Goal: Communication & Community: Share content

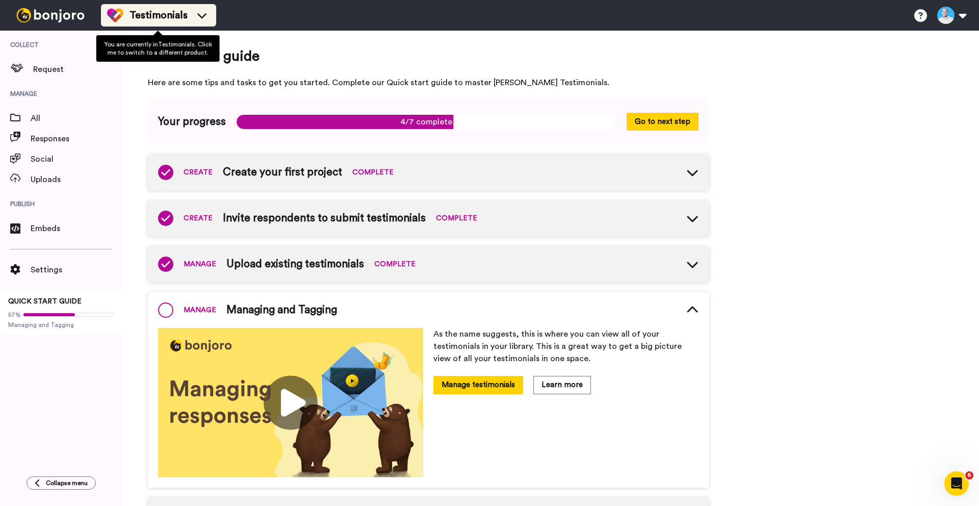
click at [164, 14] on span "Testimonials" at bounding box center [159, 15] width 58 height 14
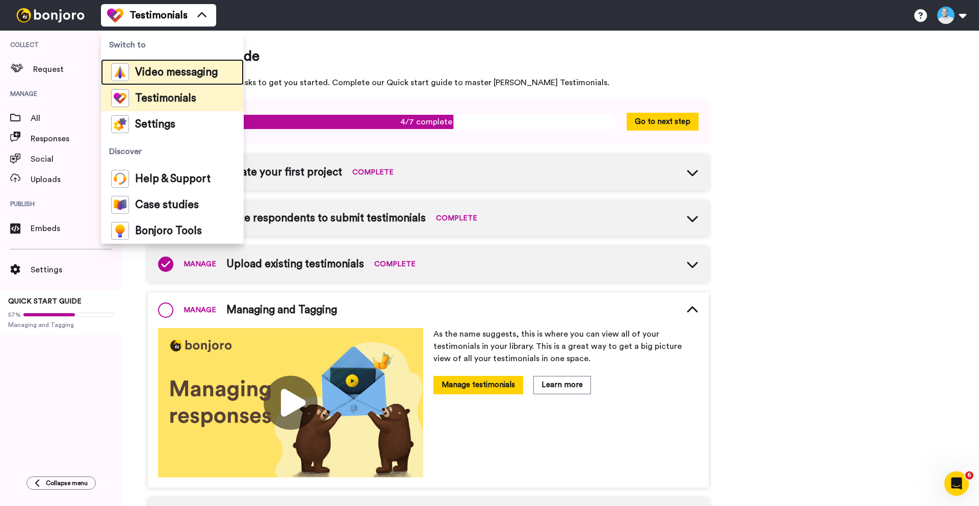
click at [156, 70] on span "Video messaging" at bounding box center [176, 72] width 83 height 10
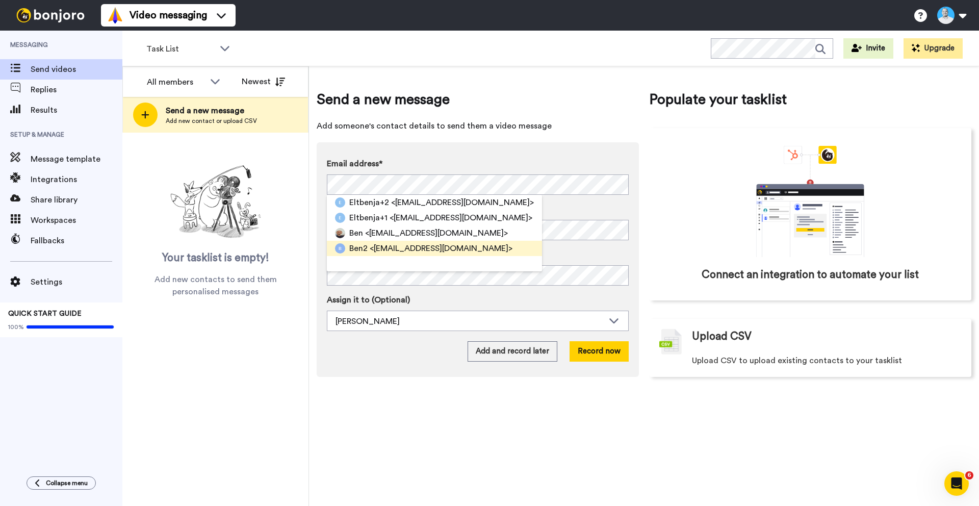
click at [388, 247] on span "<eltbenja@gmail.com>" at bounding box center [441, 248] width 143 height 12
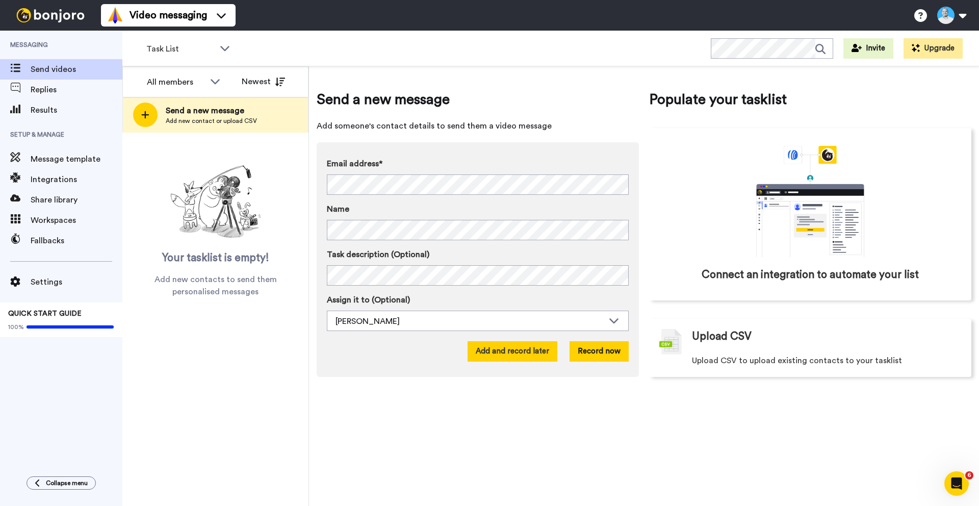
click at [548, 350] on button "Add and record later" at bounding box center [513, 351] width 90 height 20
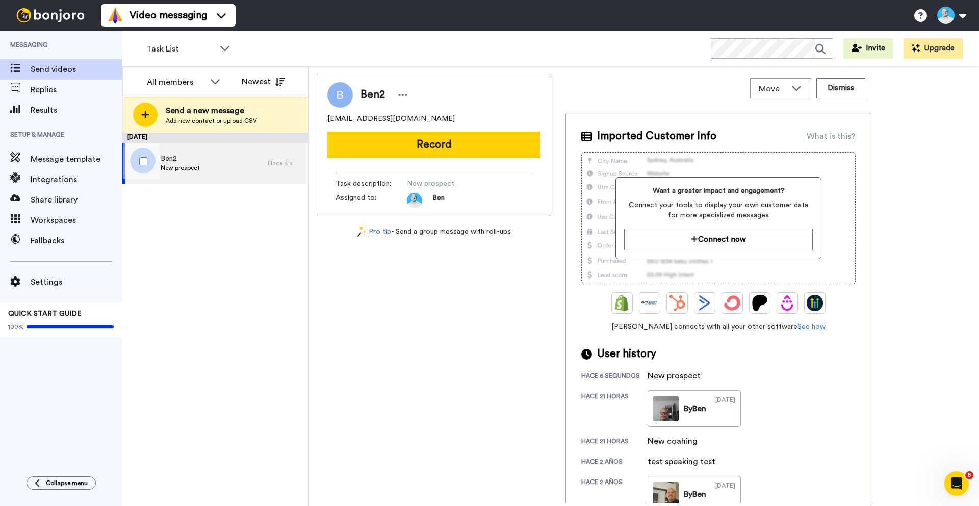
click at [196, 164] on span "New prospect" at bounding box center [180, 168] width 39 height 8
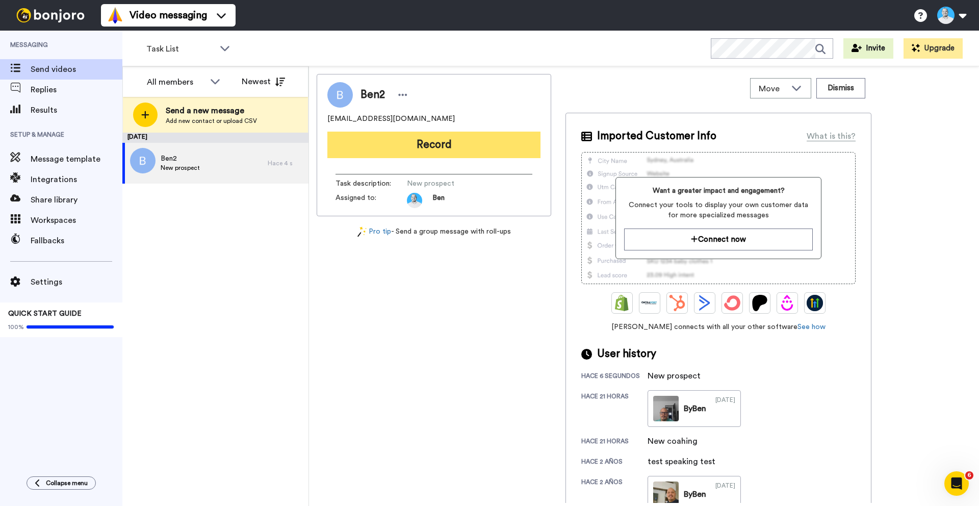
click at [418, 142] on button "Record" at bounding box center [433, 145] width 213 height 27
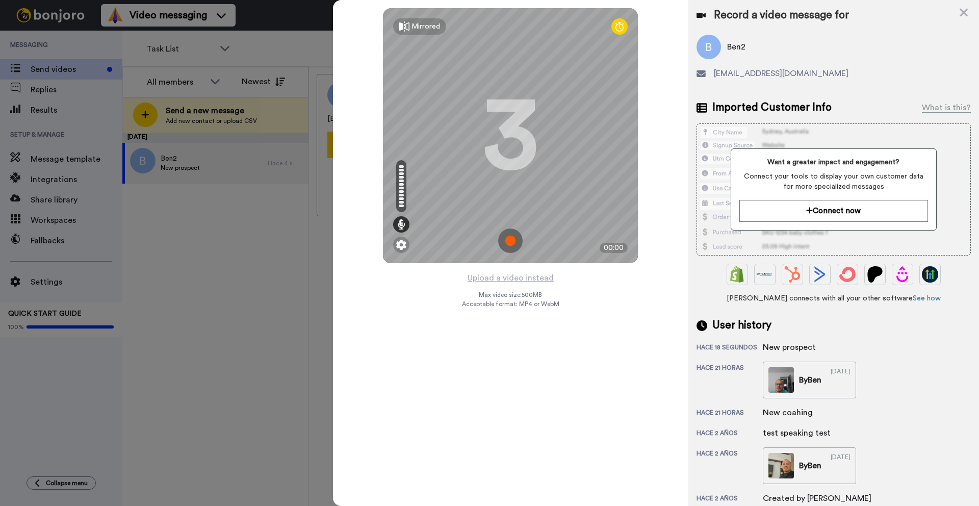
click at [515, 240] on img at bounding box center [510, 241] width 24 height 24
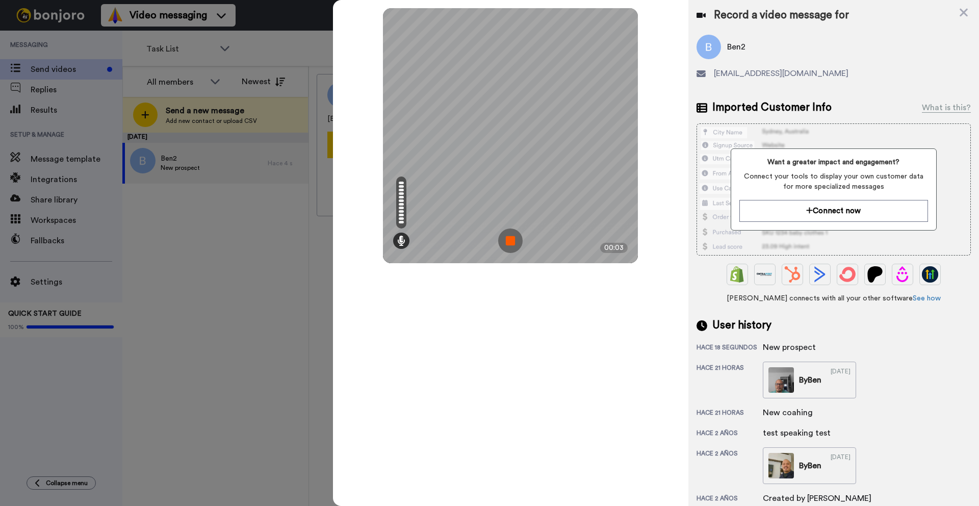
click at [507, 243] on img at bounding box center [510, 241] width 24 height 24
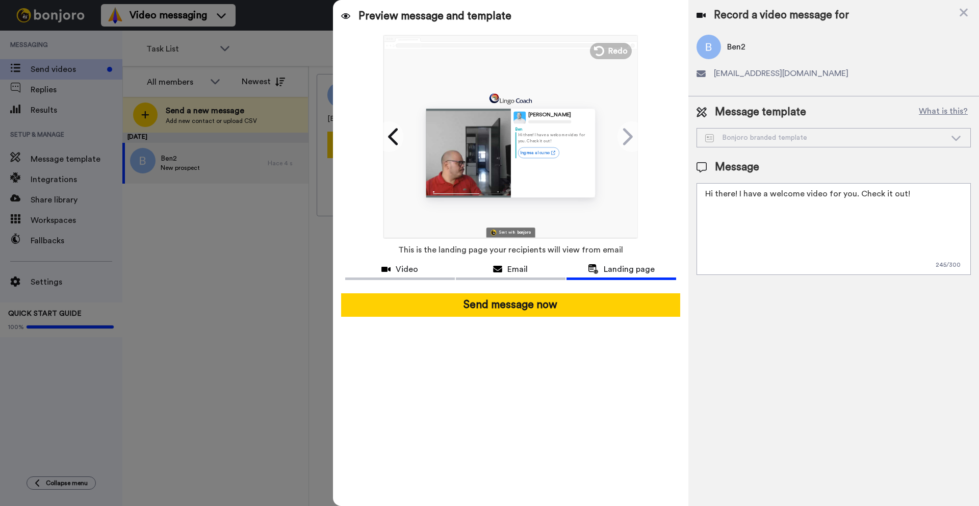
click at [955, 136] on icon at bounding box center [956, 138] width 12 height 10
click at [937, 109] on button "What is this?" at bounding box center [943, 112] width 55 height 15
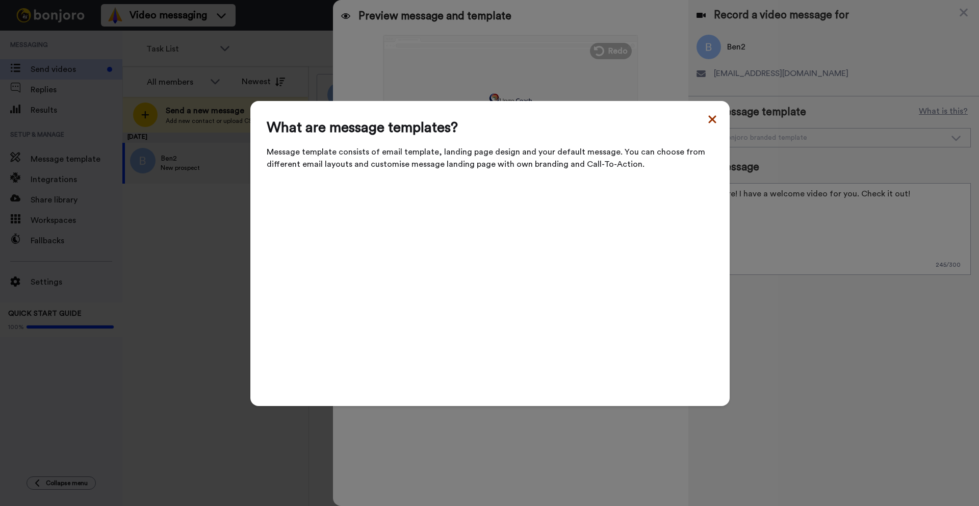
click at [711, 123] on icon at bounding box center [712, 119] width 8 height 8
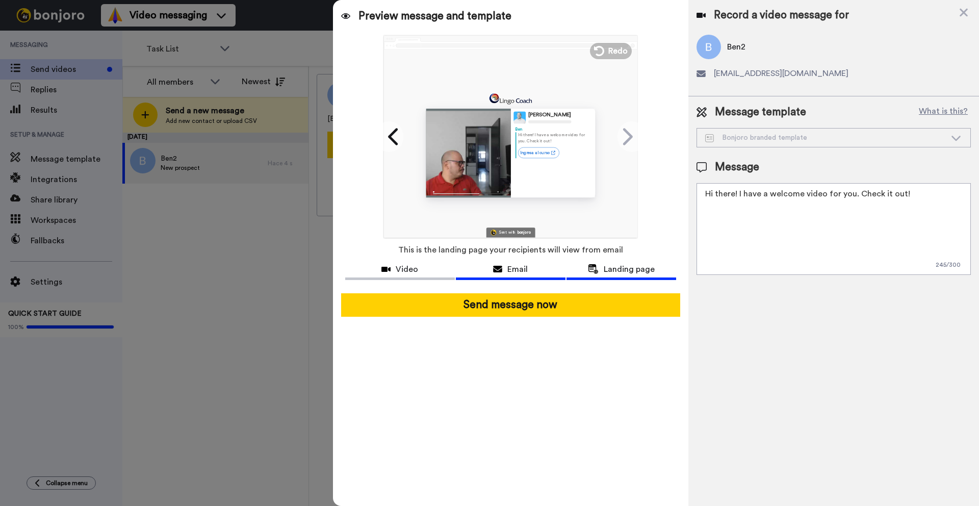
click at [524, 269] on span "Email" at bounding box center [518, 269] width 20 height 12
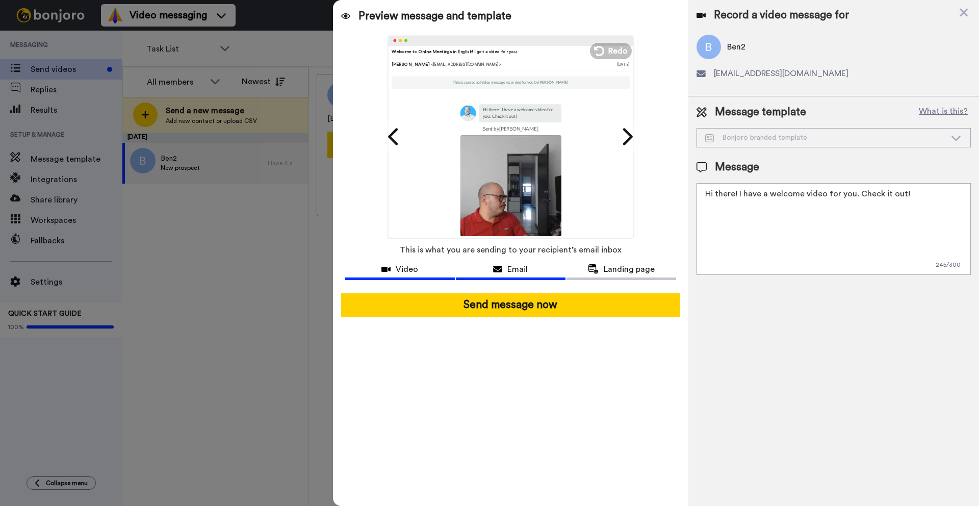
click at [404, 265] on span "Video" at bounding box center [407, 269] width 22 height 12
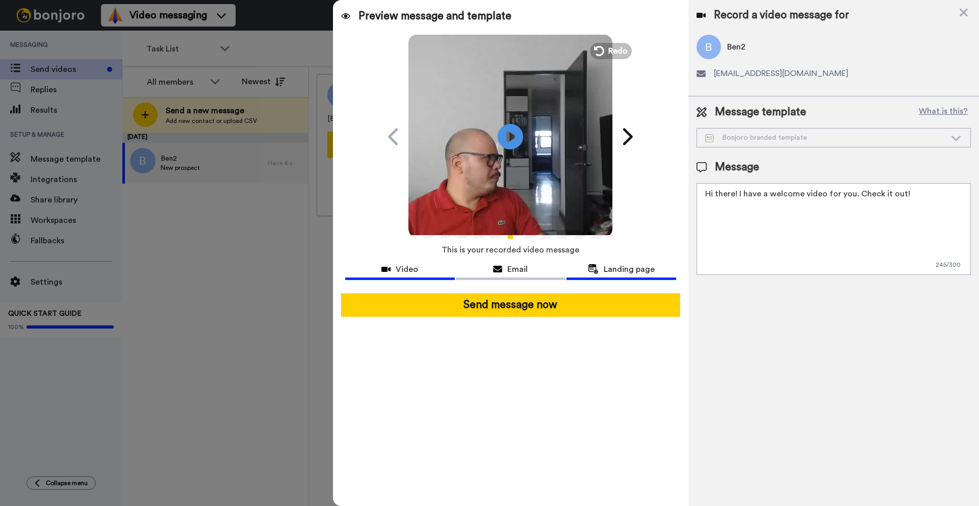
click at [614, 267] on span "Landing page" at bounding box center [629, 269] width 51 height 12
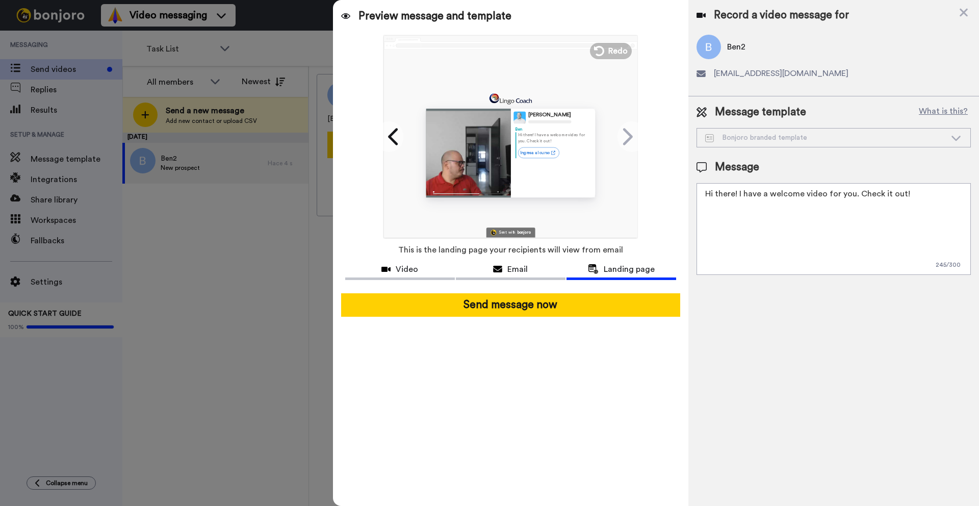
click at [972, 13] on div "Record a video message for Ben2 eltbenja@gmail.com" at bounding box center [834, 48] width 291 height 96
click at [964, 15] on icon at bounding box center [964, 12] width 10 height 13
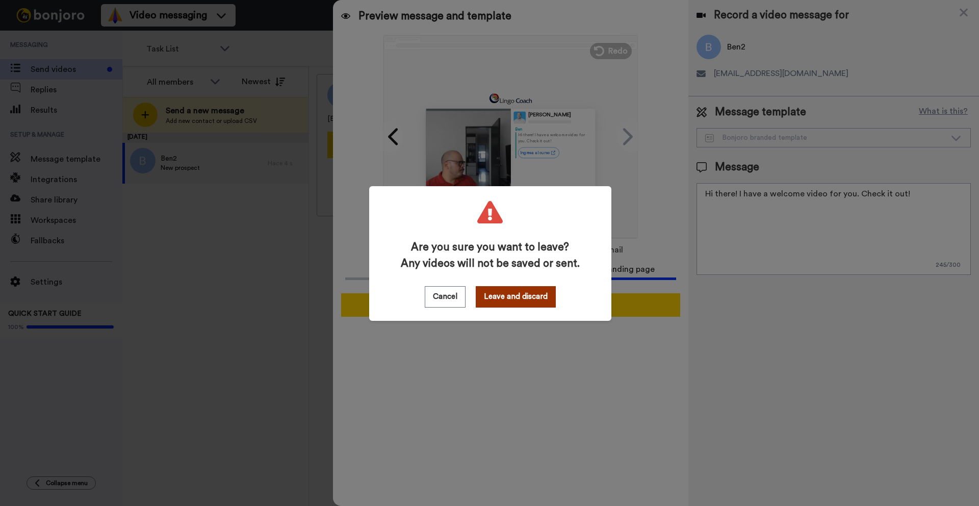
click at [528, 298] on button "Leave and discard" at bounding box center [516, 296] width 80 height 21
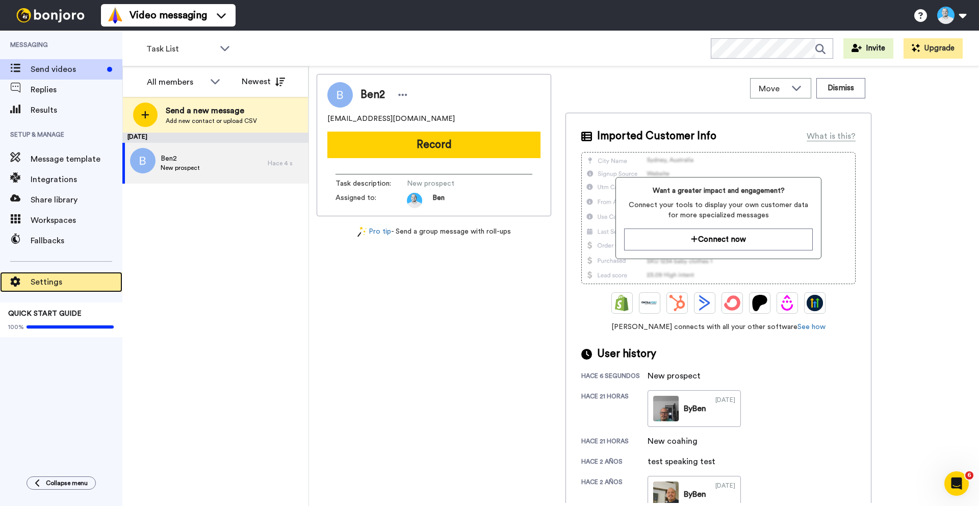
click at [47, 282] on span "Settings" at bounding box center [77, 282] width 92 height 12
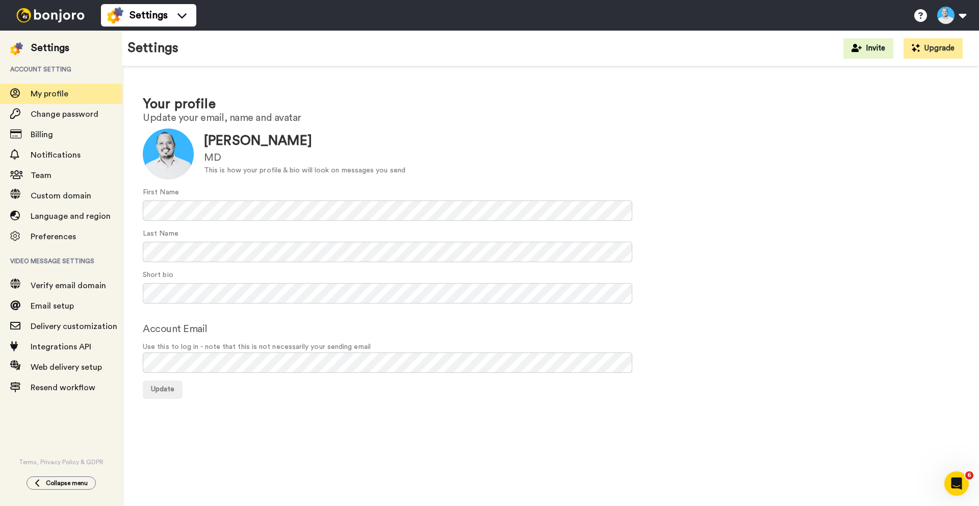
click at [43, 17] on img at bounding box center [50, 15] width 77 height 14
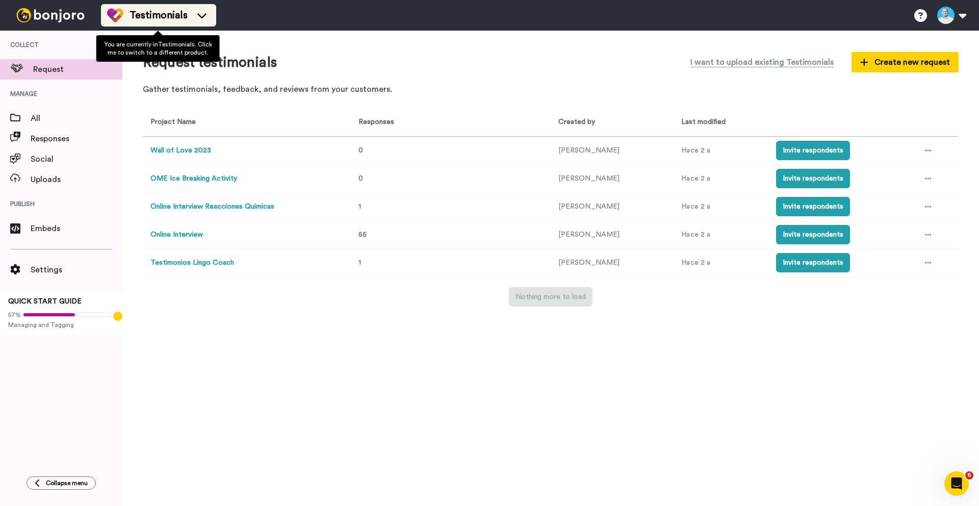
click at [144, 21] on span "Testimonials" at bounding box center [159, 15] width 58 height 14
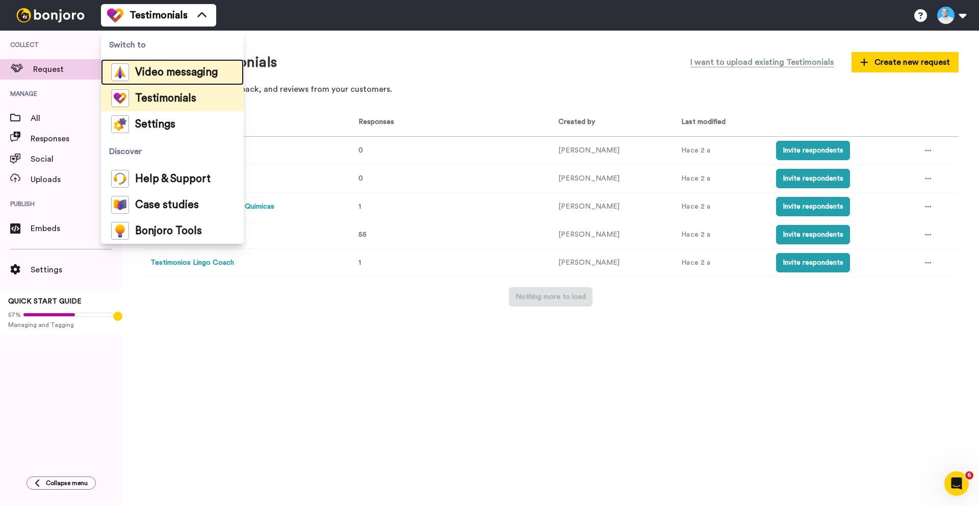
click at [141, 78] on span "Video messaging" at bounding box center [176, 72] width 83 height 10
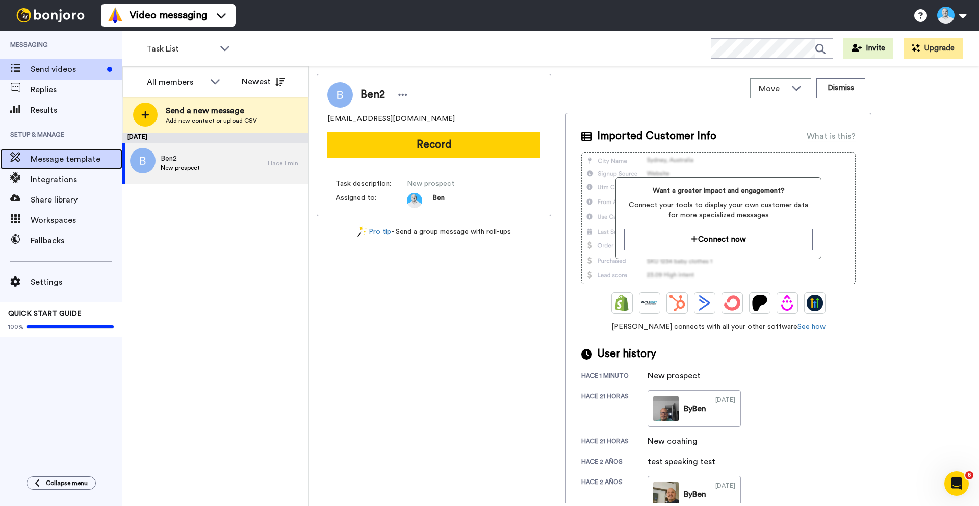
click at [46, 156] on span "Message template" at bounding box center [77, 159] width 92 height 12
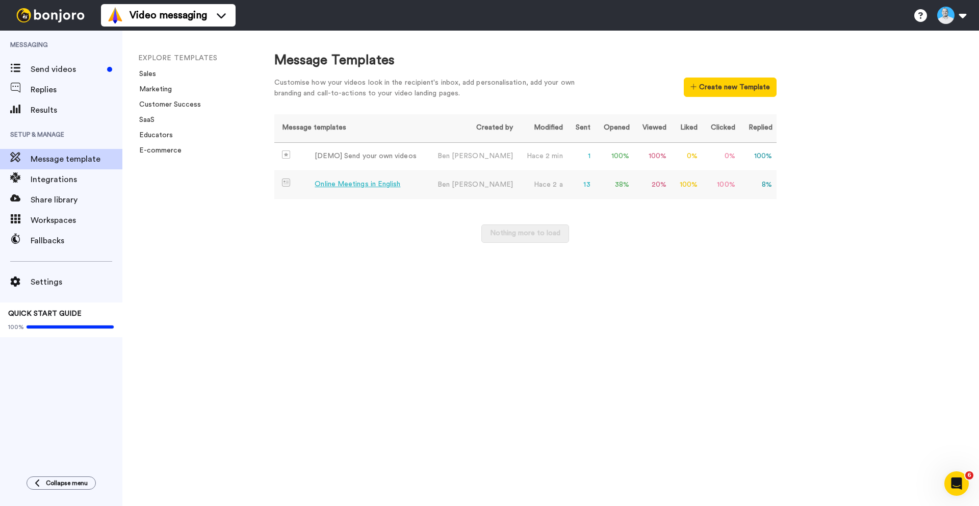
click at [379, 185] on div "Online Meetings in English" at bounding box center [358, 184] width 86 height 11
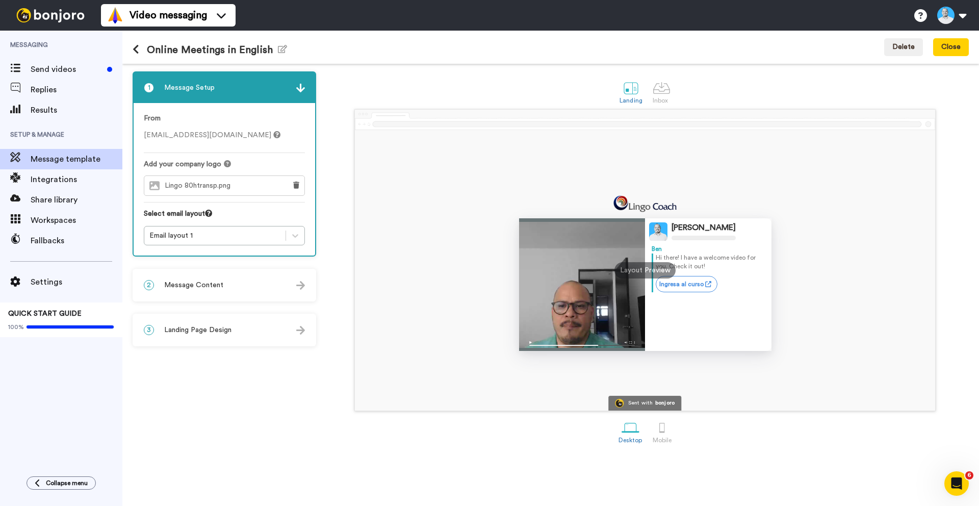
click at [303, 333] on img at bounding box center [300, 330] width 9 height 9
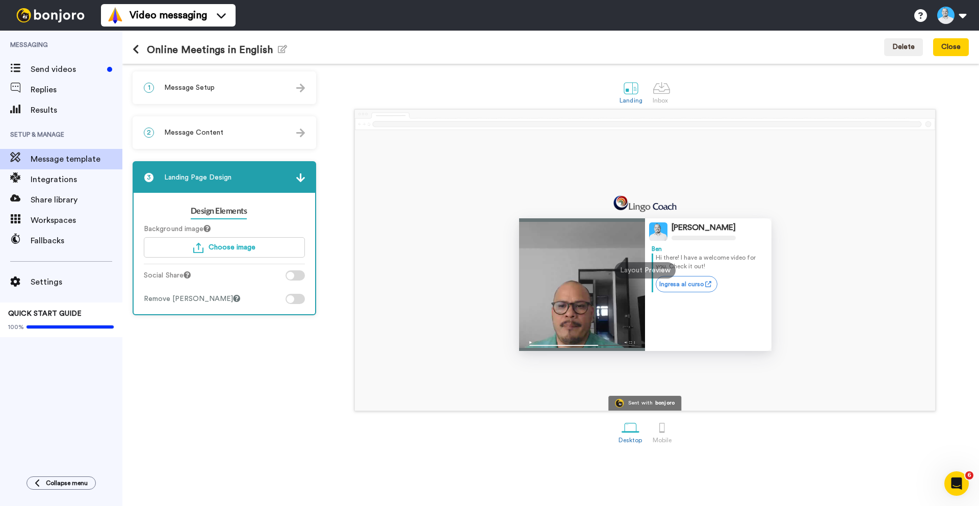
click at [250, 88] on div "1 Message Setup" at bounding box center [225, 87] width 182 height 31
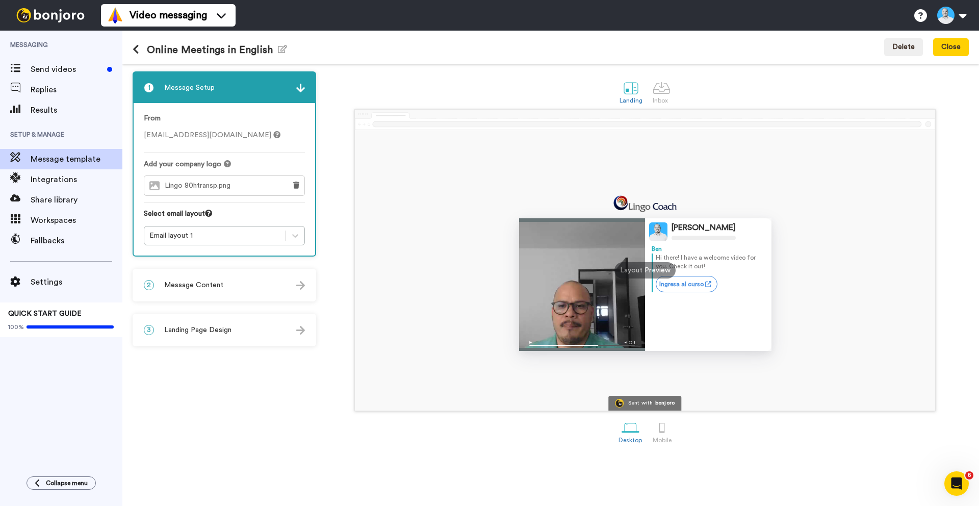
click at [248, 185] on div "Lingo 80htransp.png" at bounding box center [212, 185] width 136 height 19
click at [295, 184] on icon at bounding box center [296, 185] width 6 height 7
click at [237, 187] on span "Choose a Logo" at bounding box center [232, 185] width 51 height 7
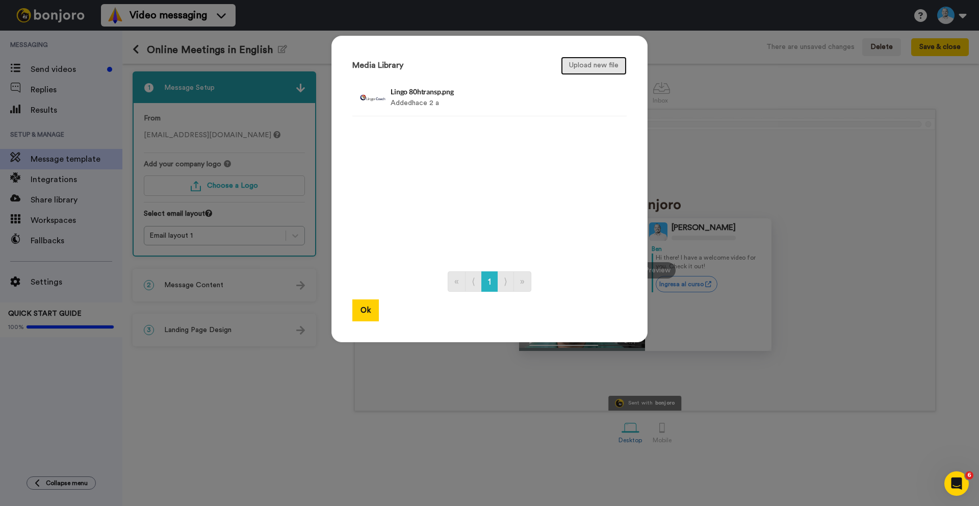
click at [575, 72] on button "Upload new file" at bounding box center [594, 66] width 66 height 18
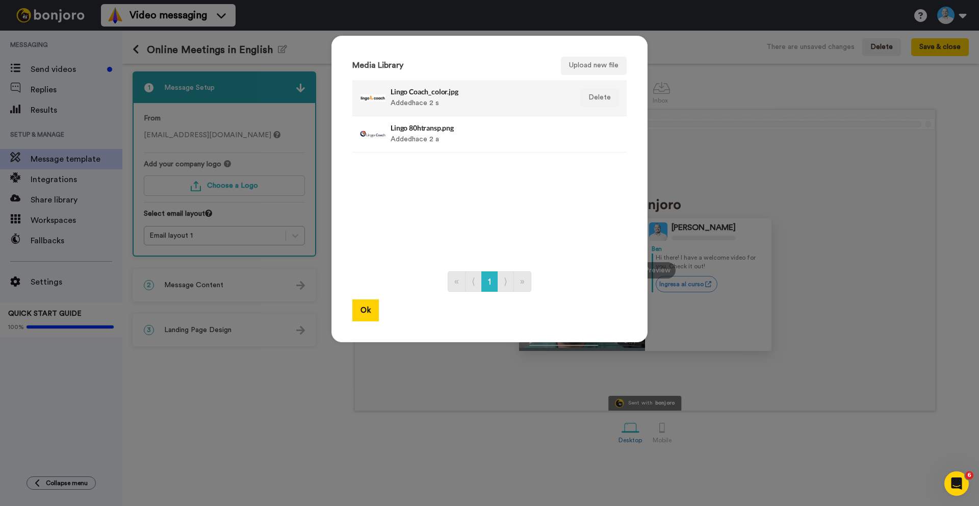
click at [440, 99] on div "Lingo Coach_color.jpg Added hace 2 s" at bounding box center [479, 98] width 176 height 26
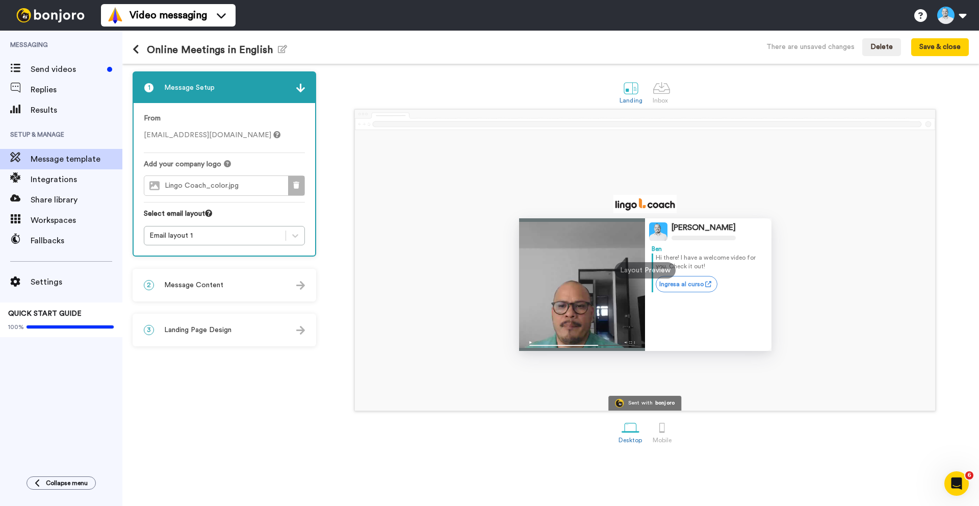
click at [293, 186] on icon at bounding box center [296, 185] width 6 height 7
click at [217, 185] on span "Choose a Logo" at bounding box center [232, 185] width 51 height 7
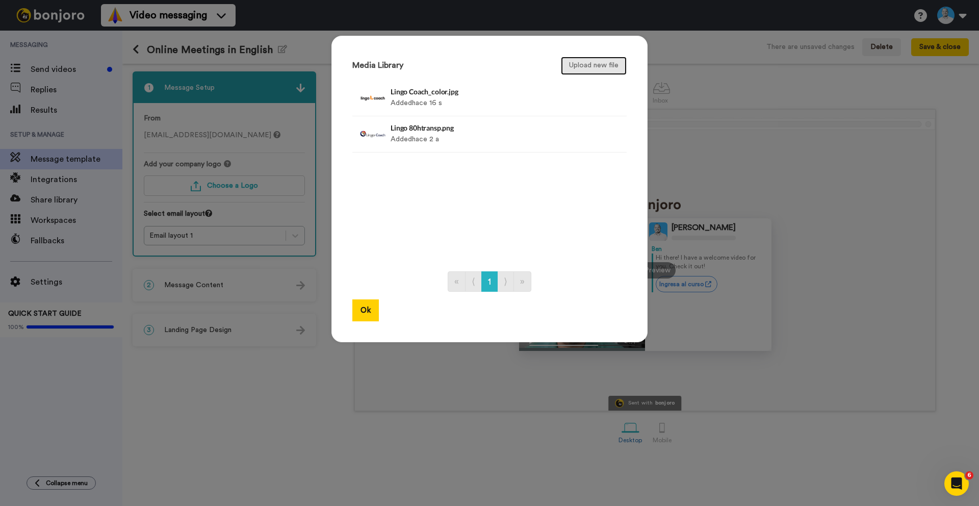
click at [588, 64] on button "Upload new file" at bounding box center [594, 66] width 66 height 18
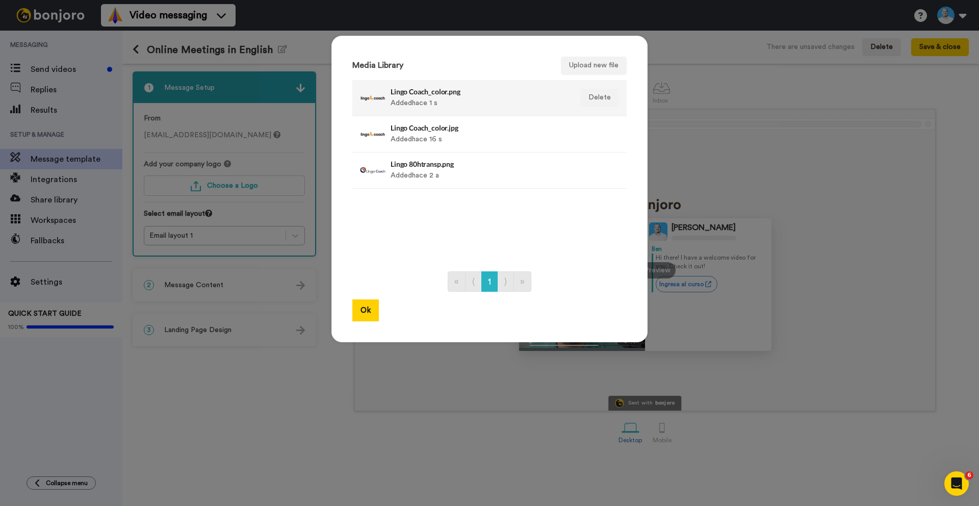
click at [446, 99] on div "Lingo Coach_color.png Added hace 1 s" at bounding box center [479, 98] width 176 height 26
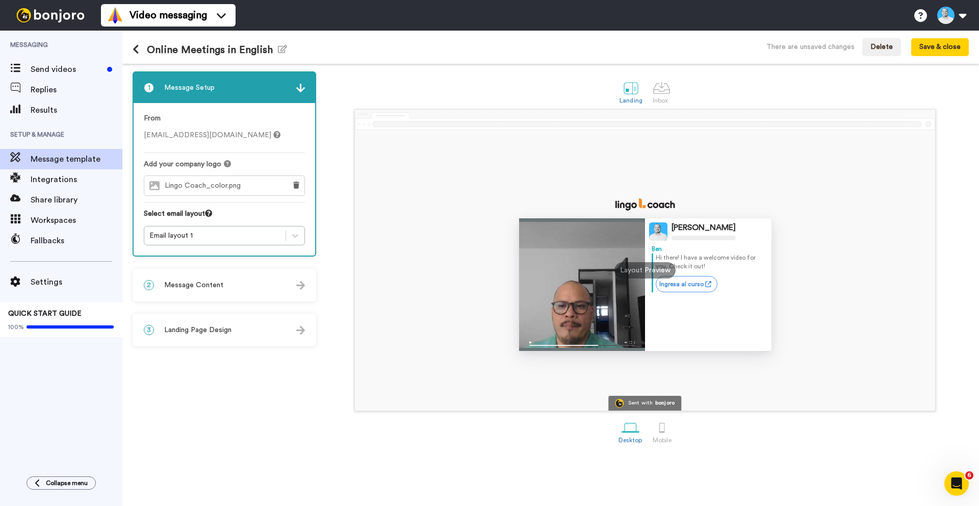
click at [298, 288] on img at bounding box center [300, 285] width 9 height 9
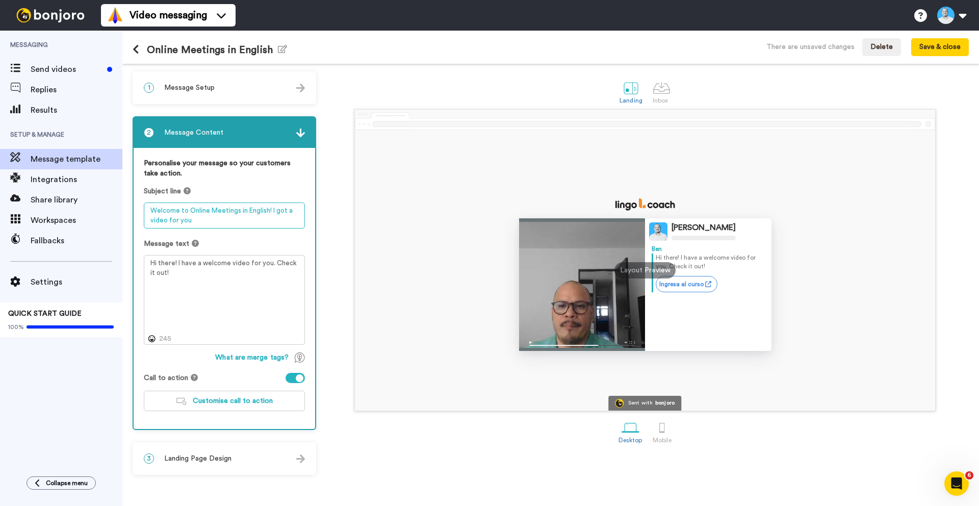
drag, startPoint x: 199, startPoint y: 224, endPoint x: 136, endPoint y: 209, distance: 64.6
click at [136, 209] on div "Personalise your message so your customers take action. Subject line Welcome to…" at bounding box center [225, 288] width 182 height 281
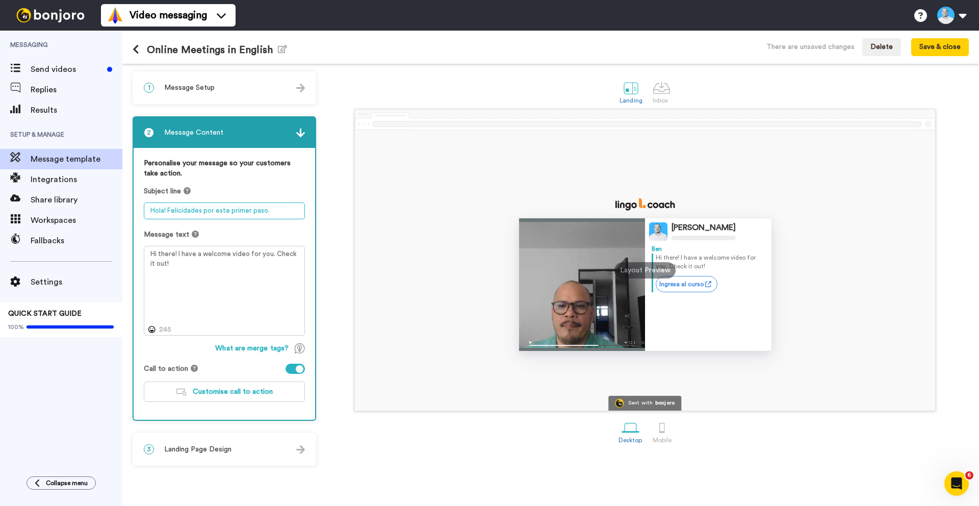
type textarea "Hola! Felicidades por este primer paso."
drag, startPoint x: 171, startPoint y: 264, endPoint x: 158, endPoint y: 256, distance: 16.0
click at [149, 253] on textarea "Hi there! I have a welcome video for you. Check it out!" at bounding box center [224, 291] width 161 height 90
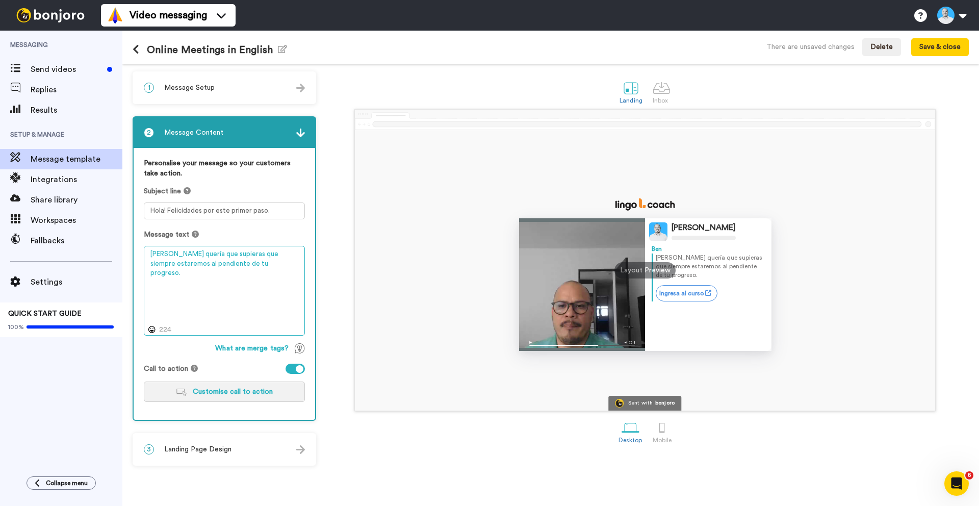
type textarea "Sólo quería que supieras que siempre estaremos al pendiente de tu progreso."
click at [258, 391] on span "Customise call to action" at bounding box center [233, 391] width 80 height 7
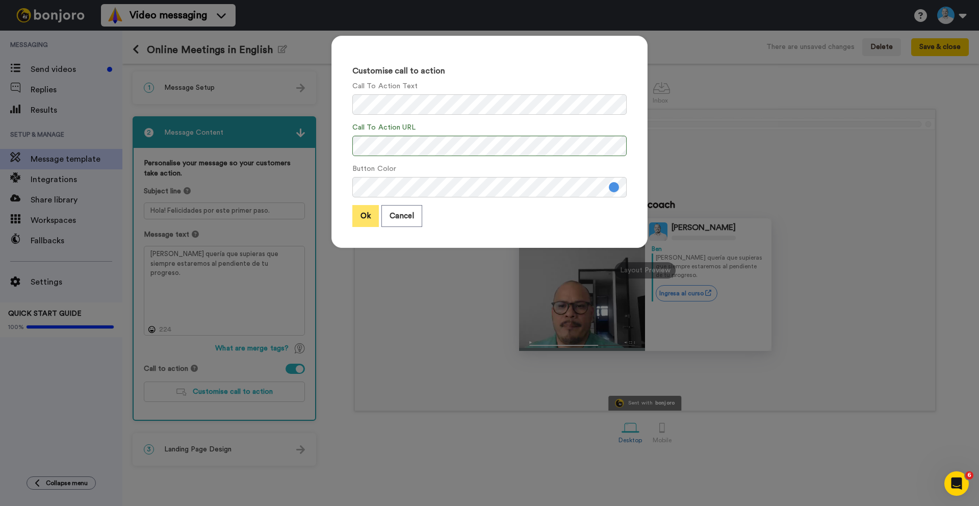
click at [367, 218] on button "Ok" at bounding box center [365, 216] width 27 height 22
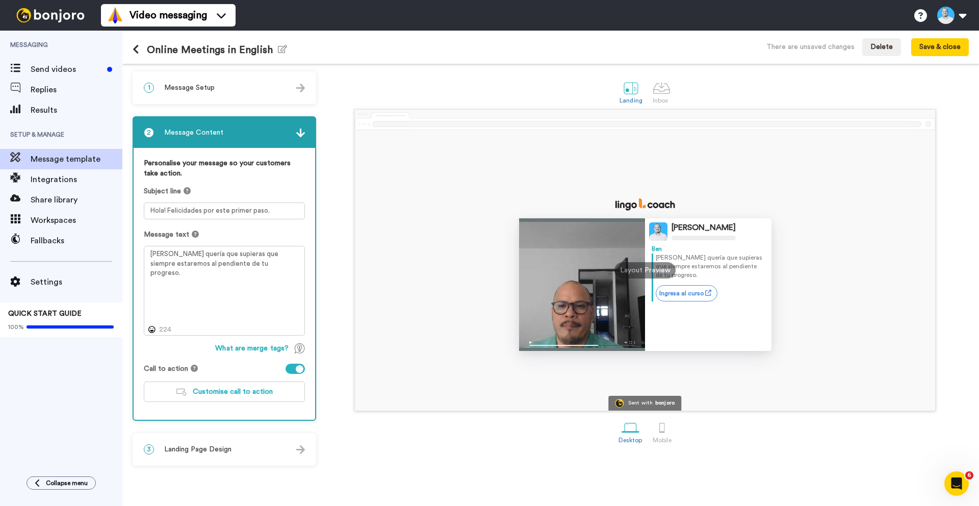
click at [294, 370] on div at bounding box center [295, 369] width 19 height 10
click at [302, 134] on img at bounding box center [300, 133] width 9 height 9
click at [295, 448] on div "3 Landing Page Design" at bounding box center [225, 449] width 182 height 31
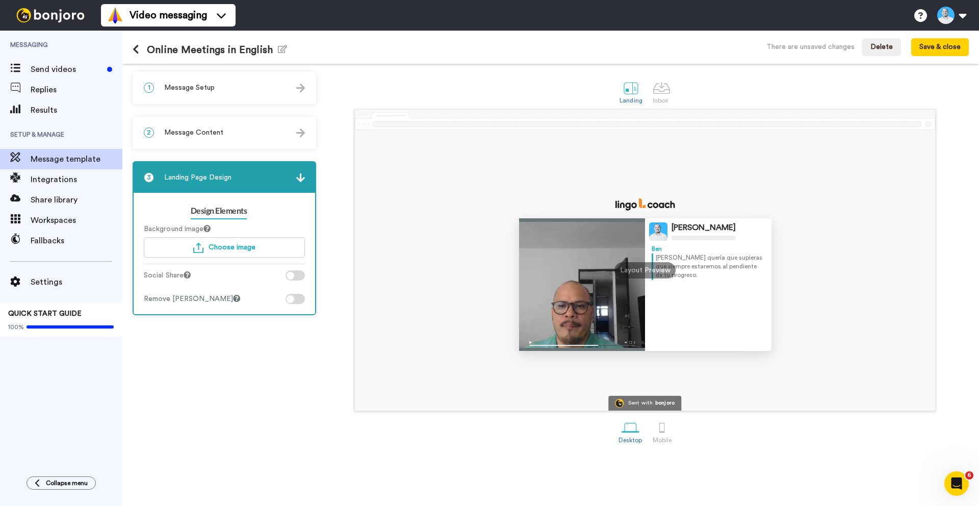
click at [301, 277] on div at bounding box center [295, 275] width 19 height 10
click at [301, 277] on div at bounding box center [300, 276] width 8 height 8
click at [297, 300] on div at bounding box center [295, 299] width 19 height 10
click at [289, 297] on div at bounding box center [291, 299] width 8 height 8
click at [229, 248] on span "Choose image" at bounding box center [232, 247] width 47 height 7
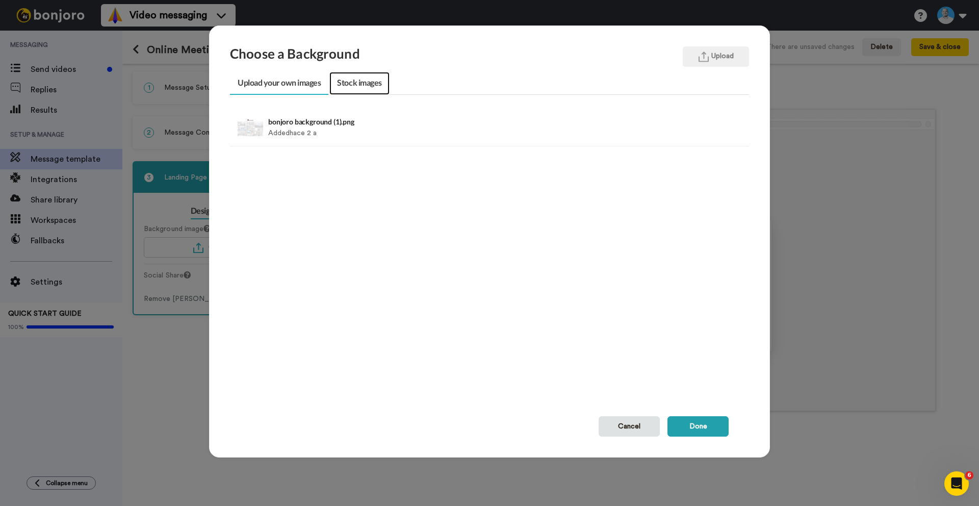
click at [344, 85] on link "Stock images" at bounding box center [360, 83] width 60 height 23
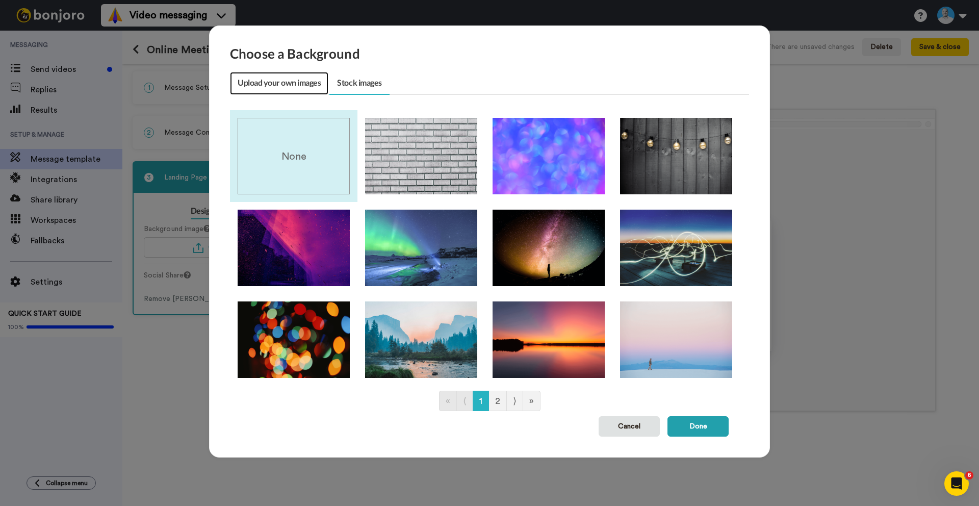
click at [281, 81] on link "Upload your own images" at bounding box center [279, 83] width 98 height 23
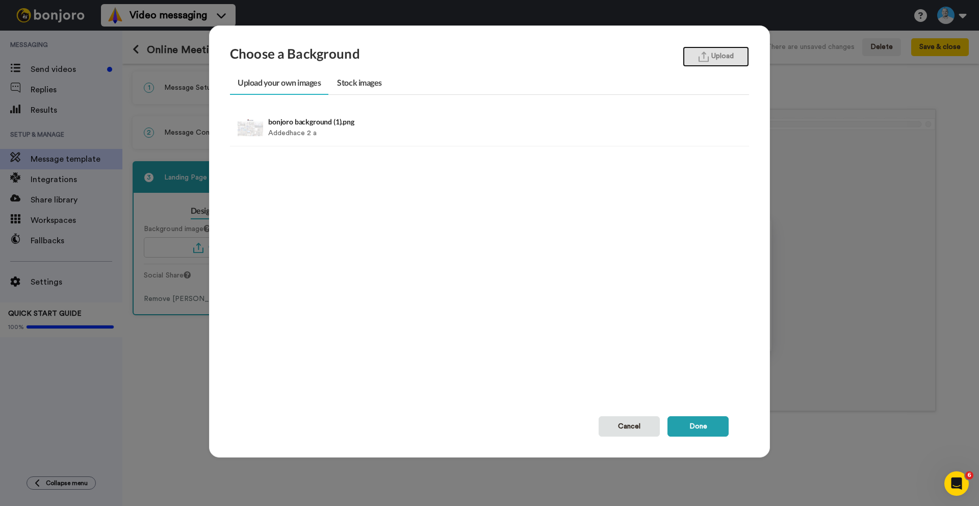
click at [707, 53] on button "Upload" at bounding box center [716, 56] width 66 height 20
click at [692, 426] on button "Done" at bounding box center [698, 426] width 61 height 20
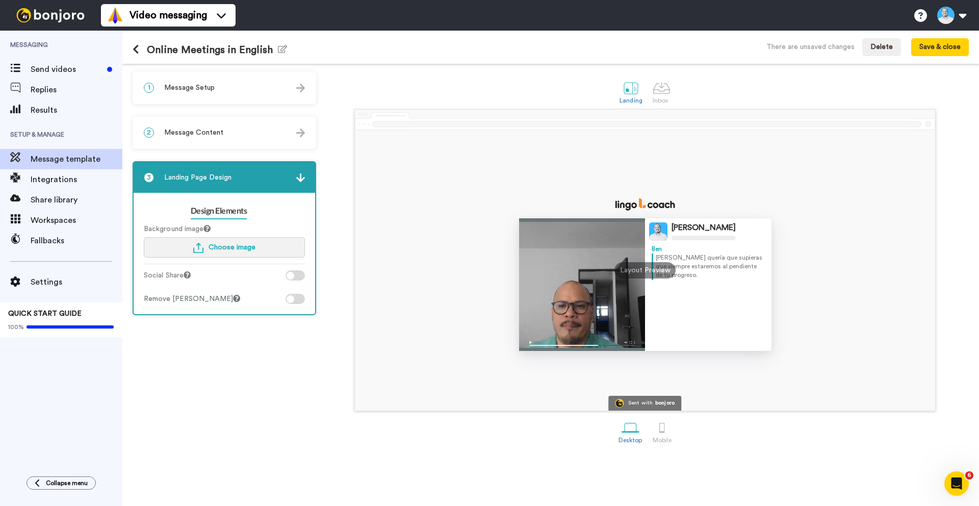
click at [198, 252] on img "button" at bounding box center [198, 248] width 10 height 10
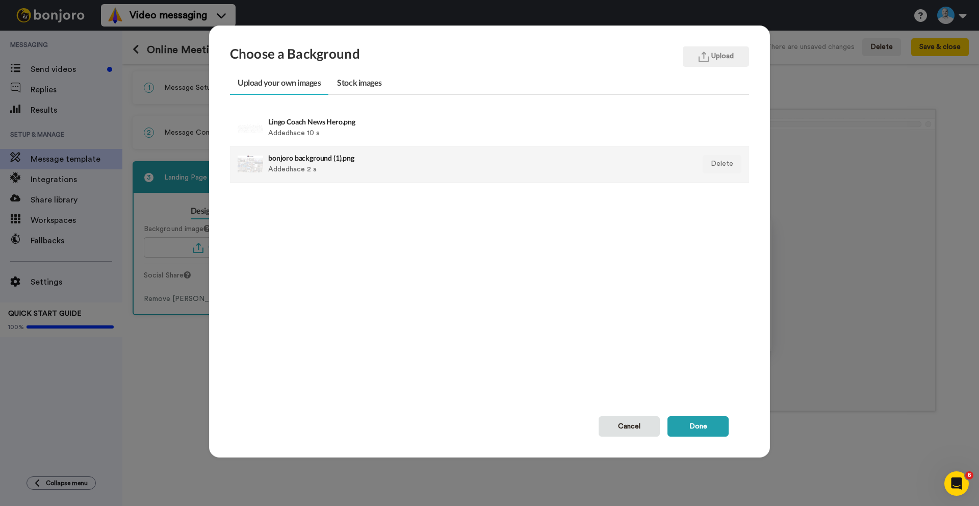
click at [298, 161] on h4 "bonjoro background (1).png" at bounding box center [439, 158] width 343 height 8
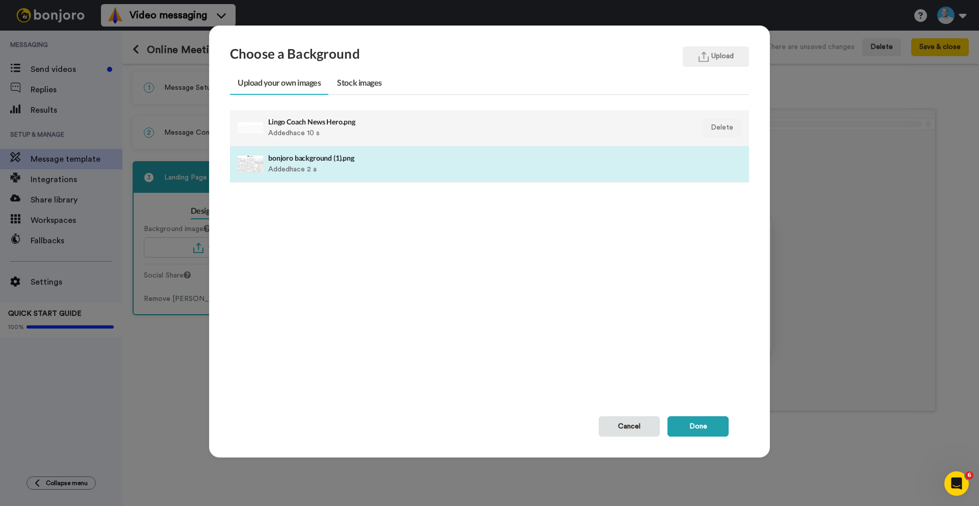
click at [303, 132] on div "Lingo Coach News Hero.png Added hace 10 s" at bounding box center [439, 128] width 343 height 26
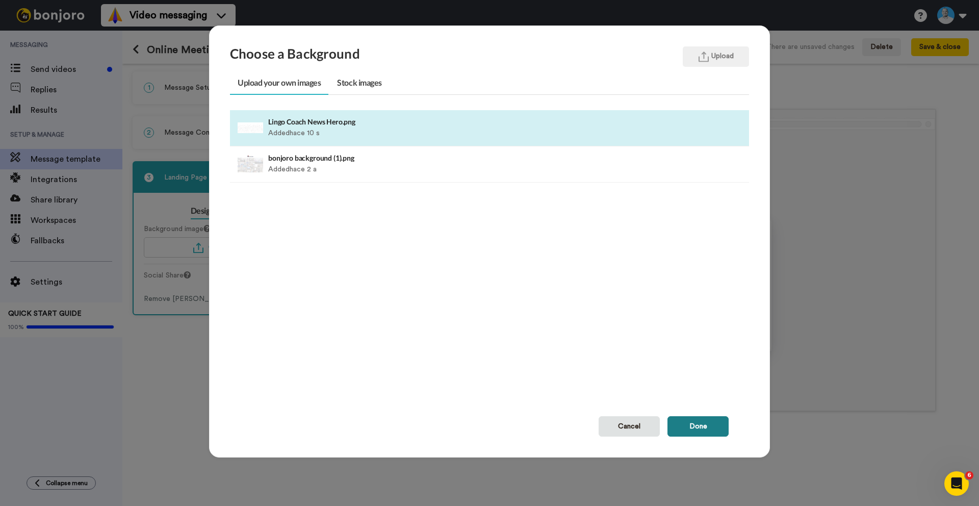
click at [698, 426] on button "Done" at bounding box center [698, 426] width 61 height 20
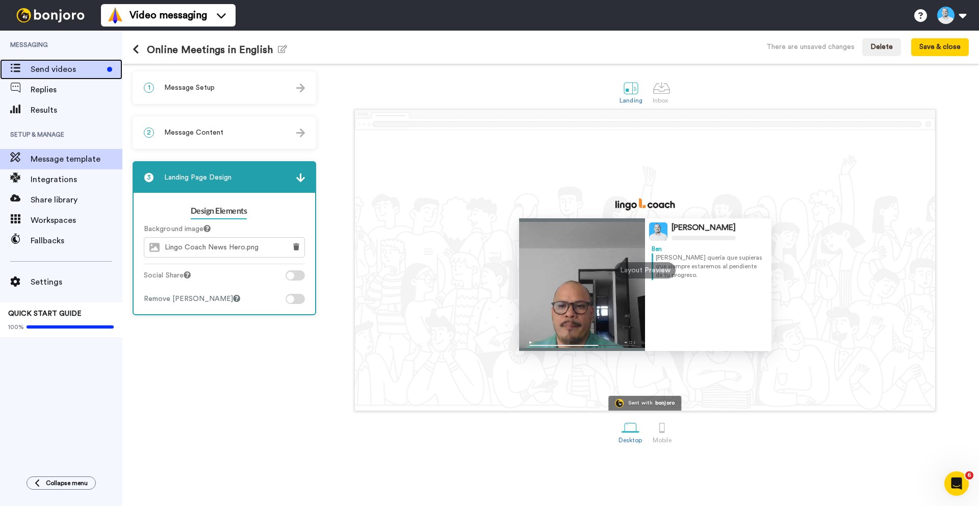
click at [51, 69] on span "Send videos" at bounding box center [67, 69] width 72 height 12
click at [946, 45] on button "Save & close" at bounding box center [940, 47] width 58 height 18
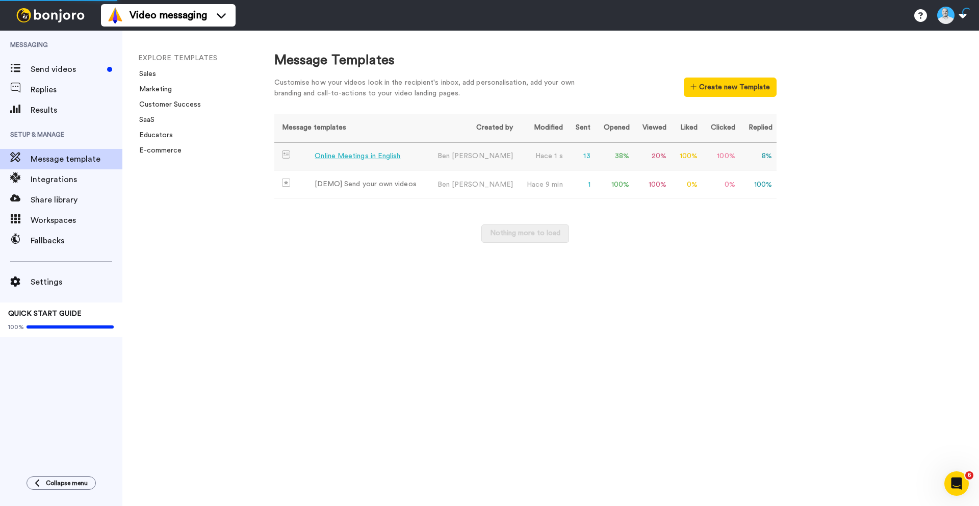
click at [358, 156] on div "Online Meetings in English" at bounding box center [358, 156] width 86 height 11
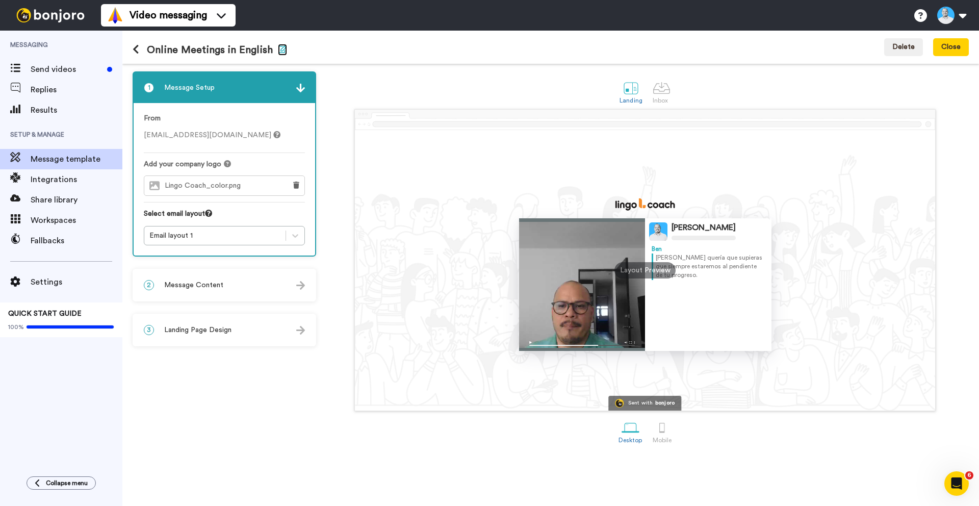
click at [285, 48] on icon "button" at bounding box center [282, 49] width 9 height 8
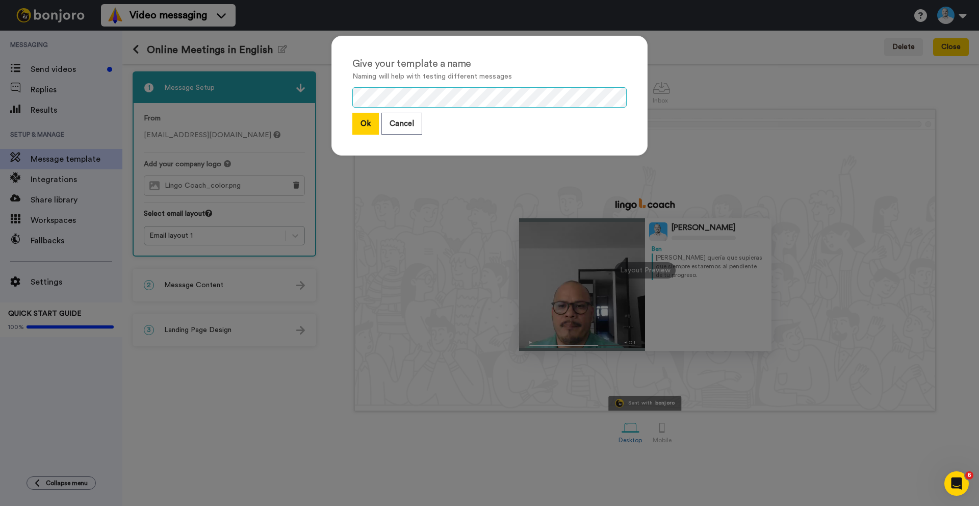
click at [336, 97] on div "Give your template a name Naming will help with testing different messages Ok C…" at bounding box center [490, 96] width 316 height 120
click at [358, 117] on button "Ok" at bounding box center [365, 124] width 27 height 22
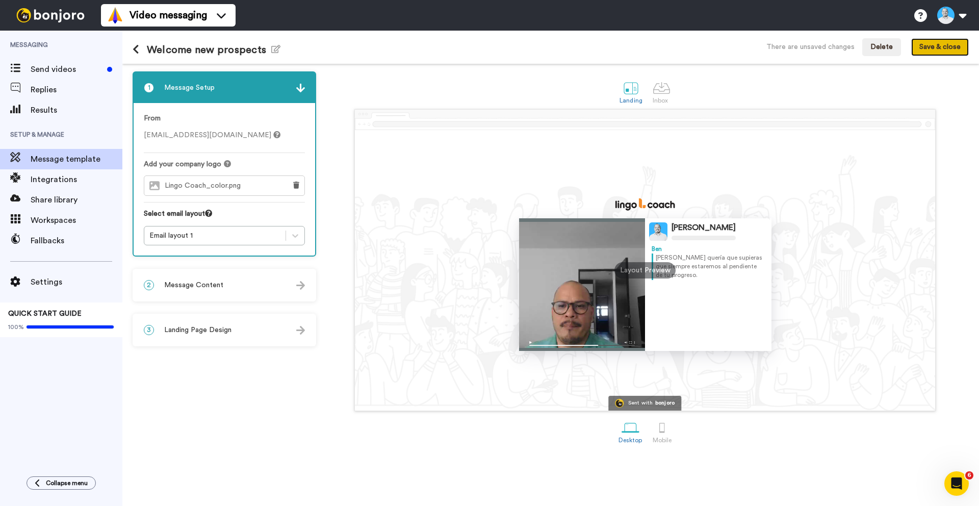
click at [951, 51] on button "Save & close" at bounding box center [940, 47] width 58 height 18
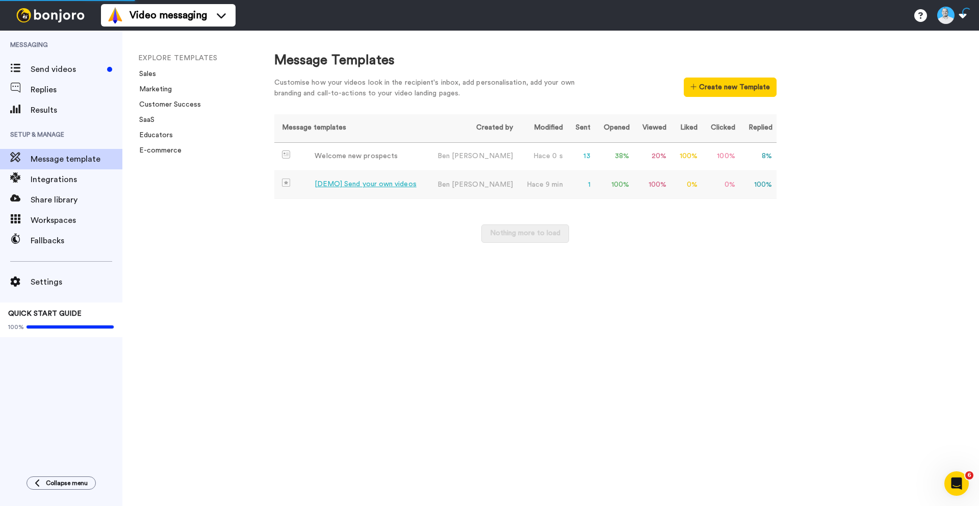
click at [353, 185] on div "[DEMO] Send your own videos" at bounding box center [366, 184] width 102 height 11
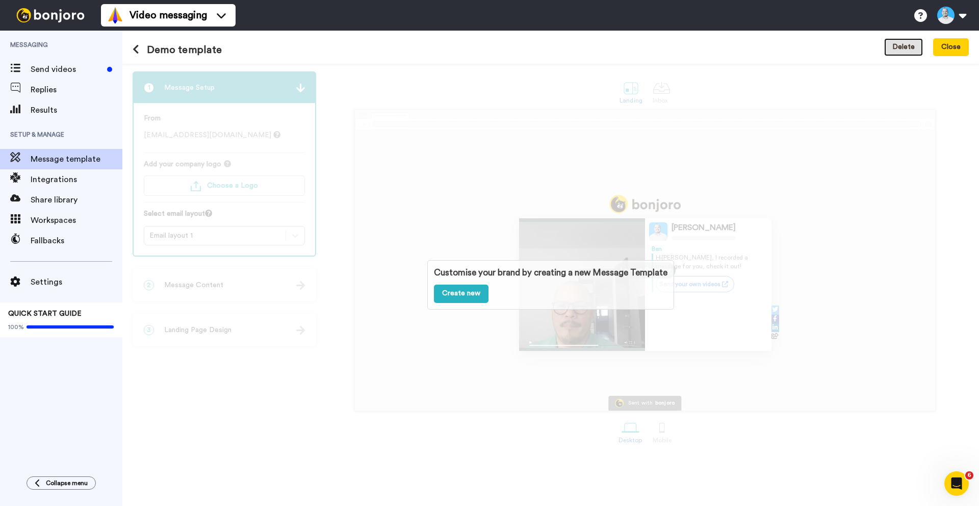
click at [922, 48] on button "Delete" at bounding box center [903, 47] width 39 height 18
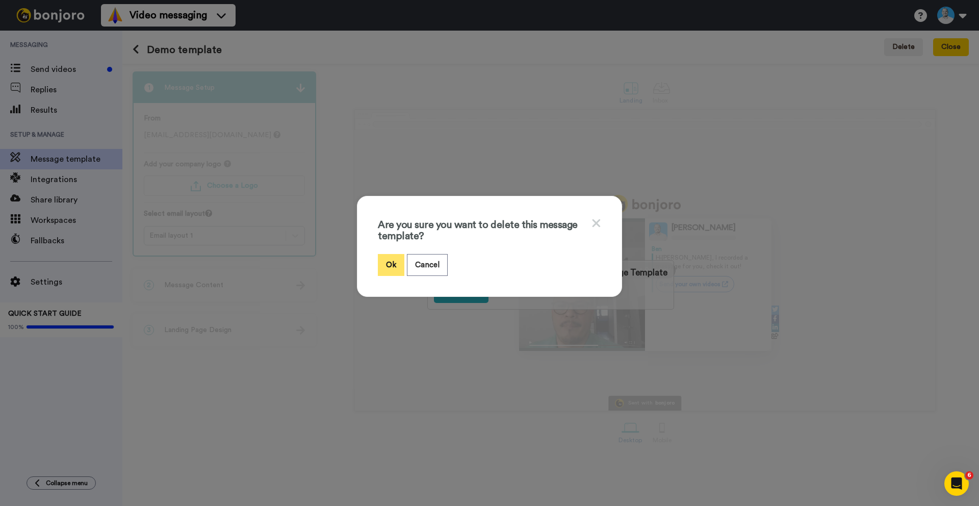
click at [389, 263] on button "Ok" at bounding box center [391, 265] width 27 height 22
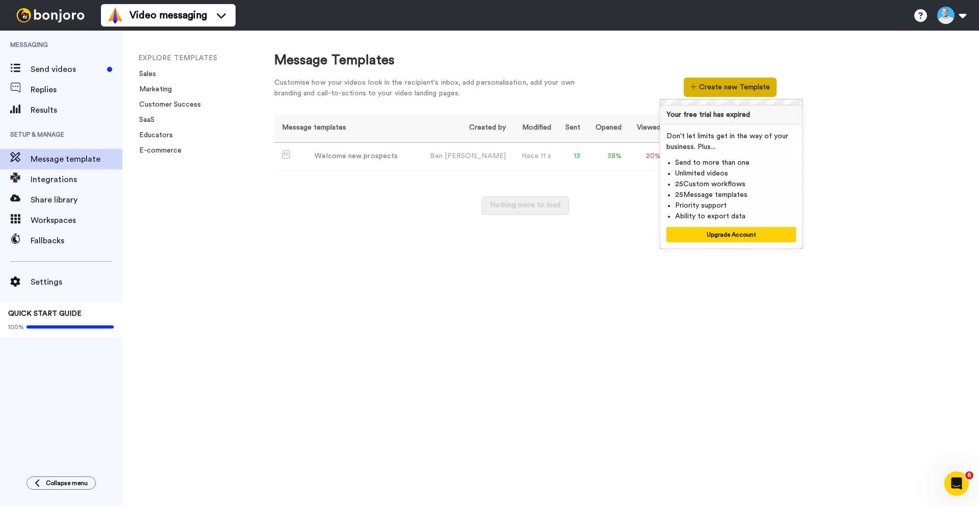
click at [721, 81] on button "Create new Template" at bounding box center [730, 87] width 92 height 19
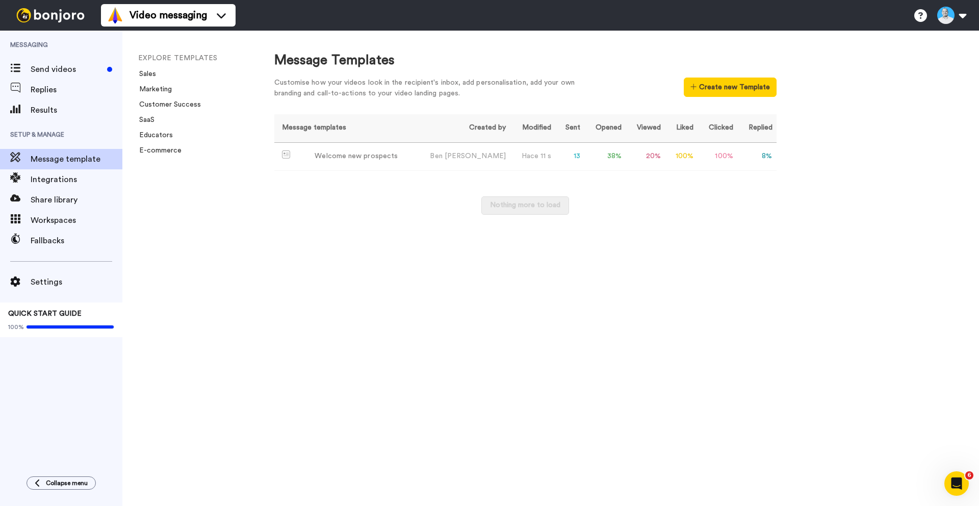
click at [730, 257] on body "Video messaging Help docs Settings Messaging Send videos Replies Results Setup …" at bounding box center [489, 253] width 979 height 506
click at [627, 189] on div "Message templates Created by Modified Sent Opened Viewed Liked Clicked Replied …" at bounding box center [525, 169] width 502 height 111
click at [150, 78] on link "Sales" at bounding box center [144, 73] width 23 height 7
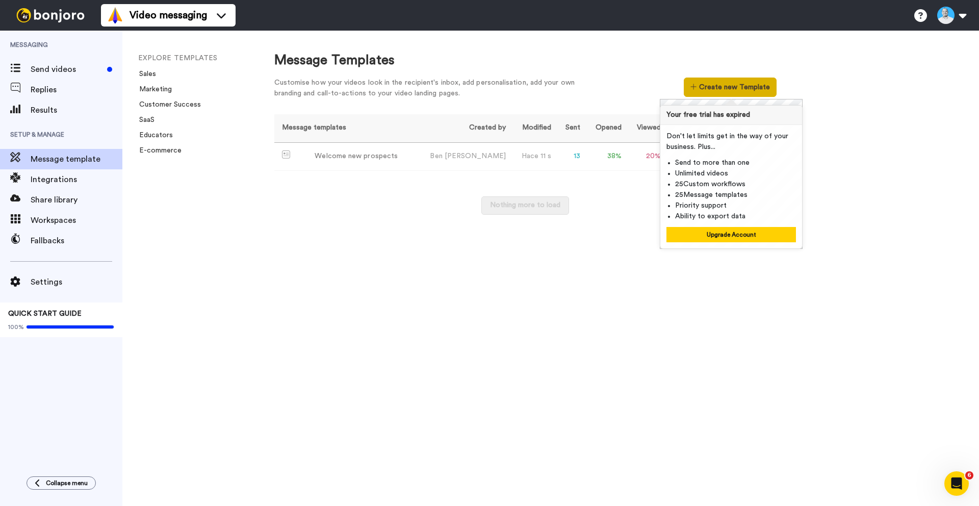
click at [720, 85] on button "Create new Template" at bounding box center [730, 87] width 92 height 19
click at [728, 239] on button "Upgrade Account" at bounding box center [732, 234] width 130 height 15
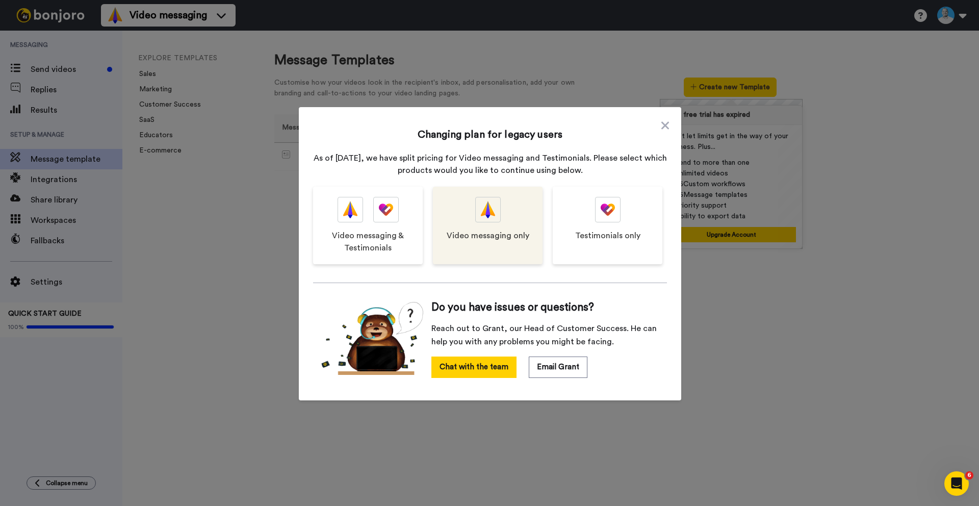
click at [508, 226] on div "Video messaging only" at bounding box center [488, 226] width 110 height 78
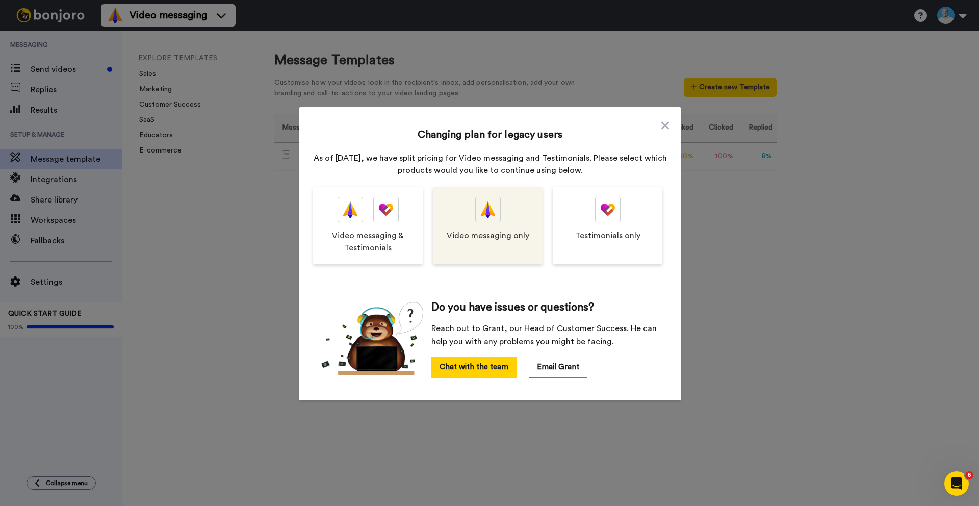
click at [506, 207] on div "Video messaging only" at bounding box center [488, 226] width 110 height 78
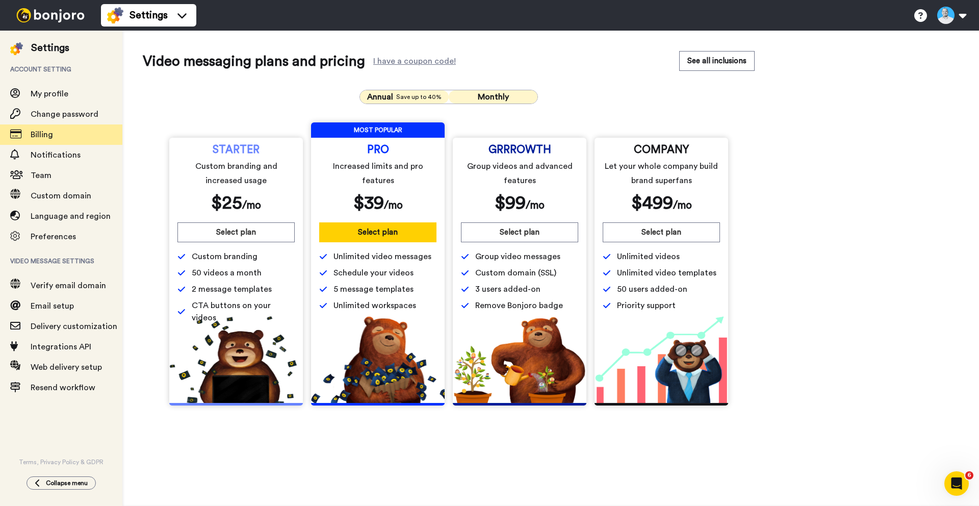
click at [399, 99] on span "Save up to 40%" at bounding box center [418, 97] width 45 height 8
click at [724, 63] on button "See all inclusions" at bounding box center [716, 61] width 75 height 20
click at [716, 60] on button "See all inclusions" at bounding box center [716, 61] width 75 height 20
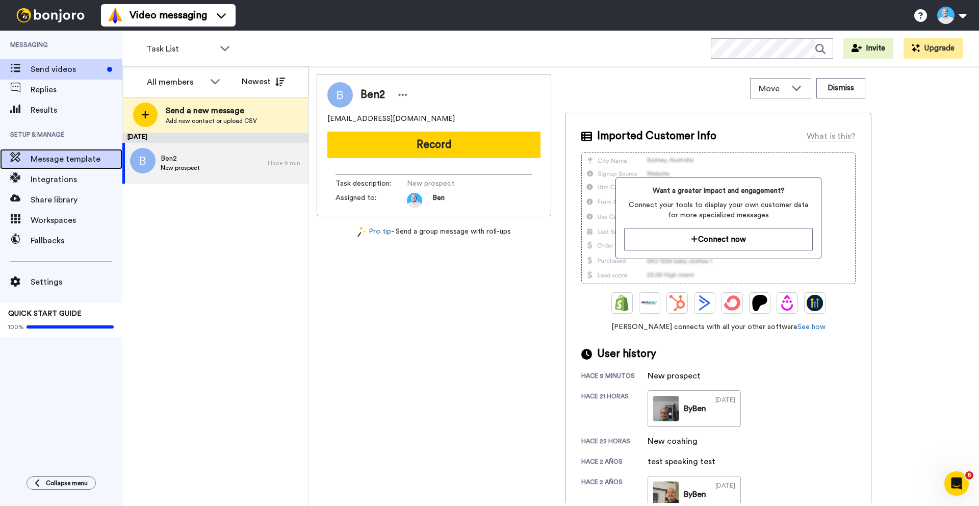
click at [46, 157] on span "Message template" at bounding box center [77, 159] width 92 height 12
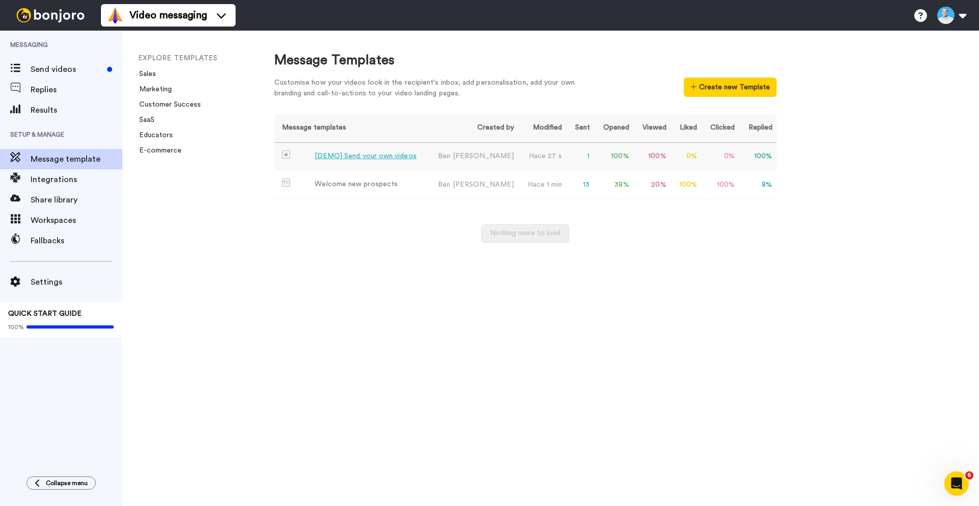
click at [376, 158] on div "[DEMO] Send your own videos" at bounding box center [366, 156] width 102 height 11
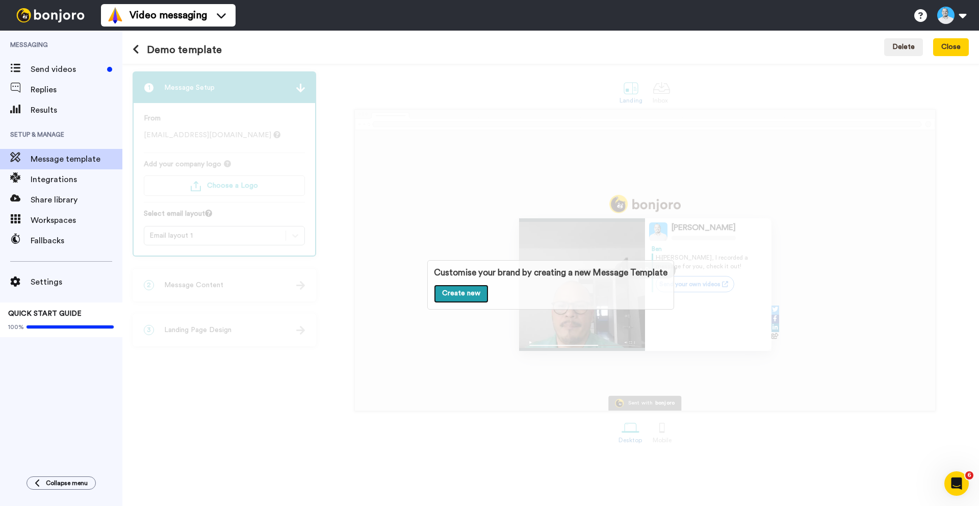
click at [453, 297] on link "Create new" at bounding box center [461, 294] width 55 height 18
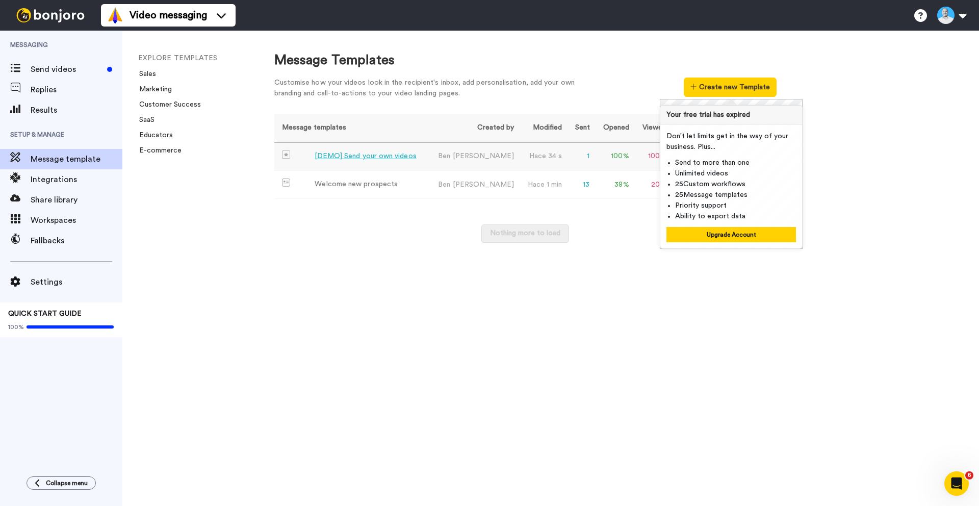
click at [373, 156] on div "[DEMO] Send your own videos" at bounding box center [366, 156] width 102 height 11
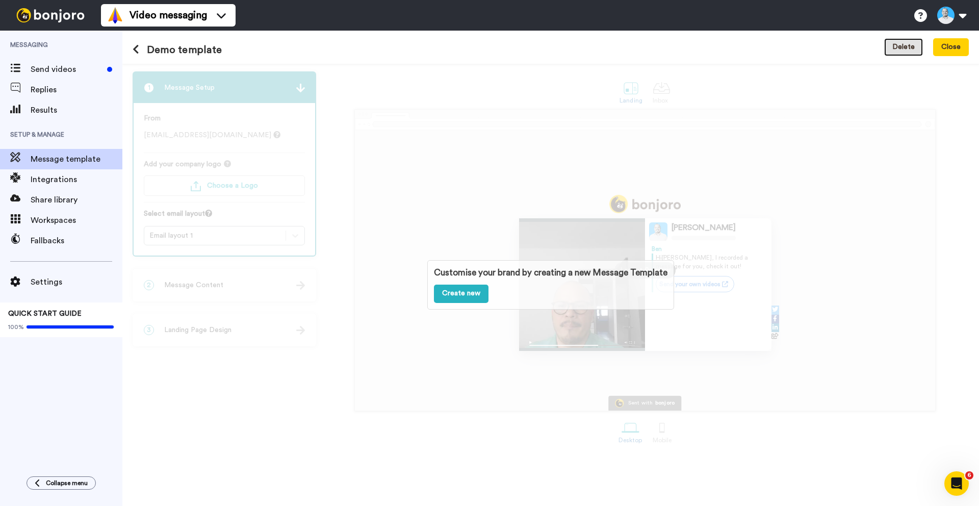
click at [907, 44] on button "Delete" at bounding box center [903, 47] width 39 height 18
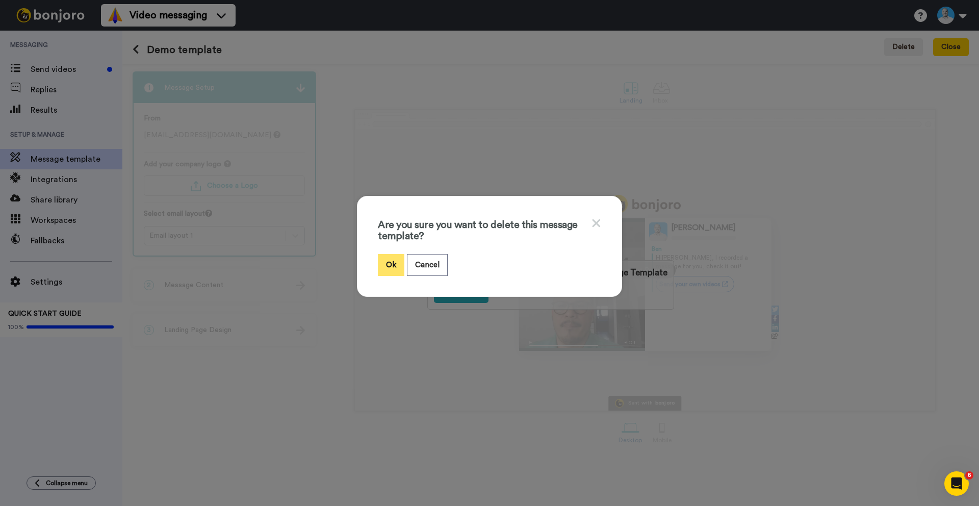
click at [390, 269] on button "Ok" at bounding box center [391, 265] width 27 height 22
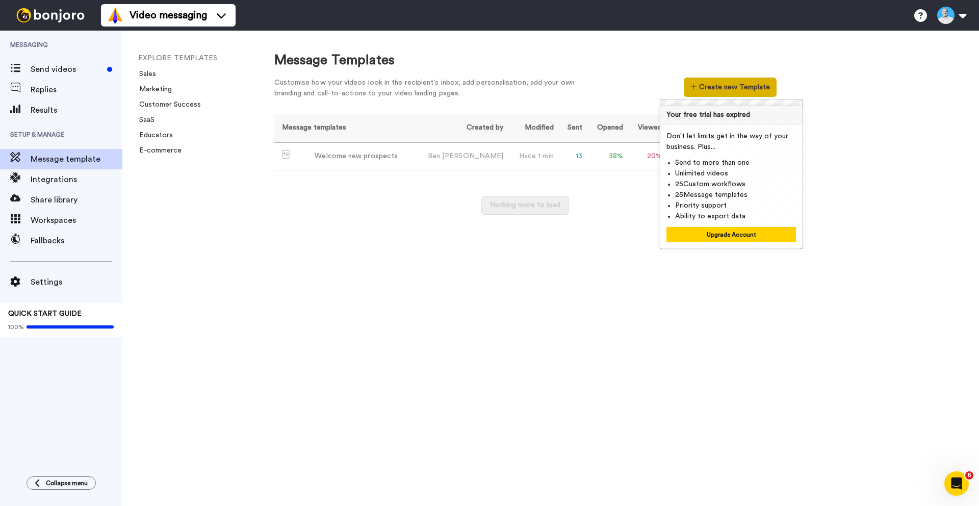
click at [720, 93] on button "Create new Template" at bounding box center [730, 87] width 92 height 19
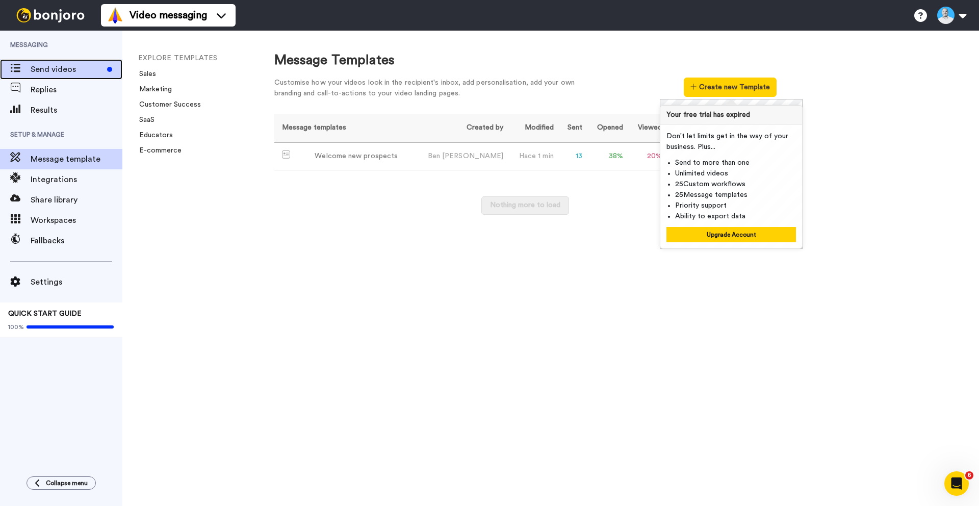
click at [34, 76] on div "Send videos" at bounding box center [61, 69] width 122 height 20
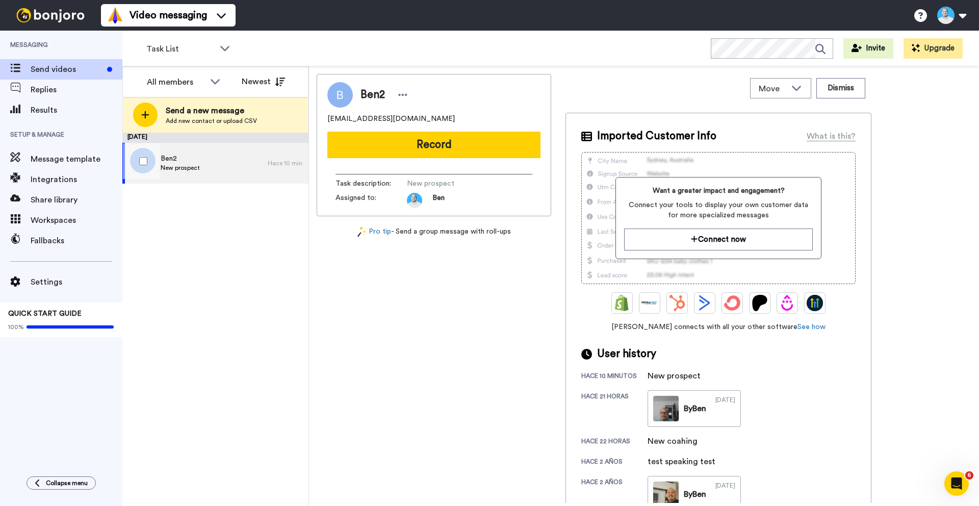
click at [198, 160] on span "Ben2" at bounding box center [180, 159] width 39 height 10
click at [387, 153] on button "Record" at bounding box center [433, 145] width 213 height 27
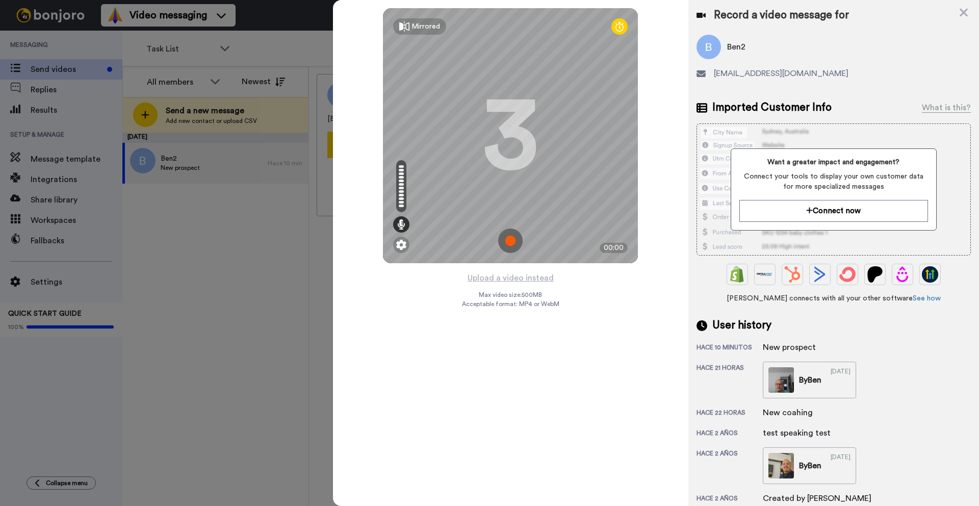
click at [512, 238] on img at bounding box center [510, 241] width 24 height 24
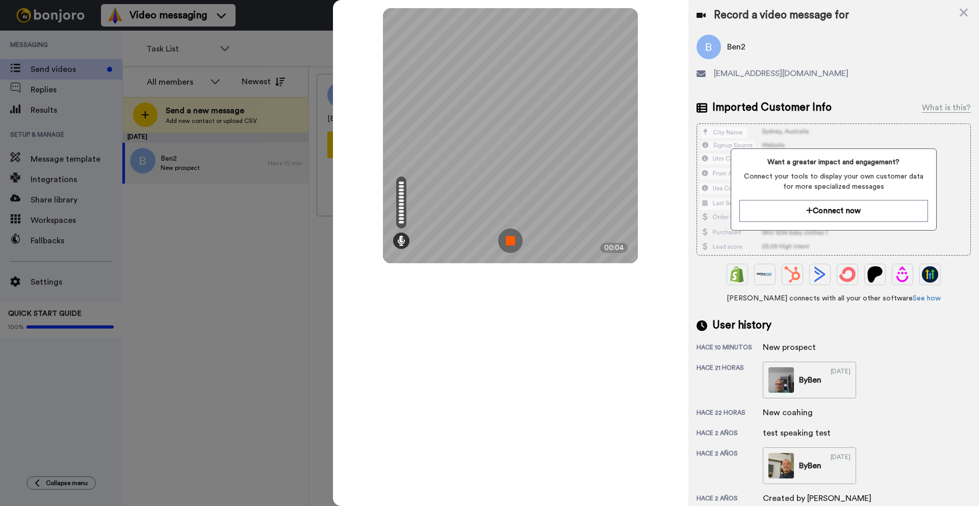
click at [508, 239] on img at bounding box center [510, 241] width 24 height 24
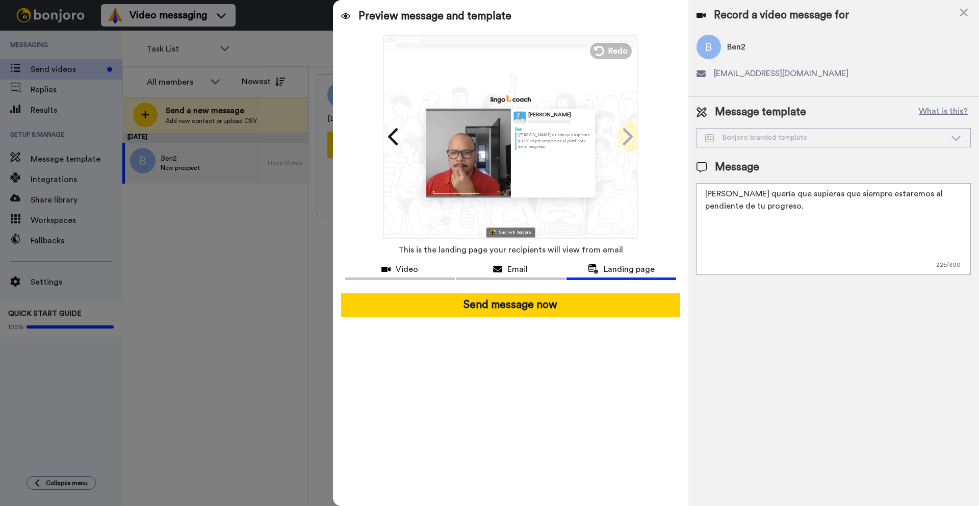
click at [626, 134] on icon at bounding box center [627, 136] width 16 height 19
click at [510, 281] on div "Video Email Landing page" at bounding box center [511, 273] width 356 height 24
click at [515, 269] on span "Email" at bounding box center [518, 269] width 20 height 12
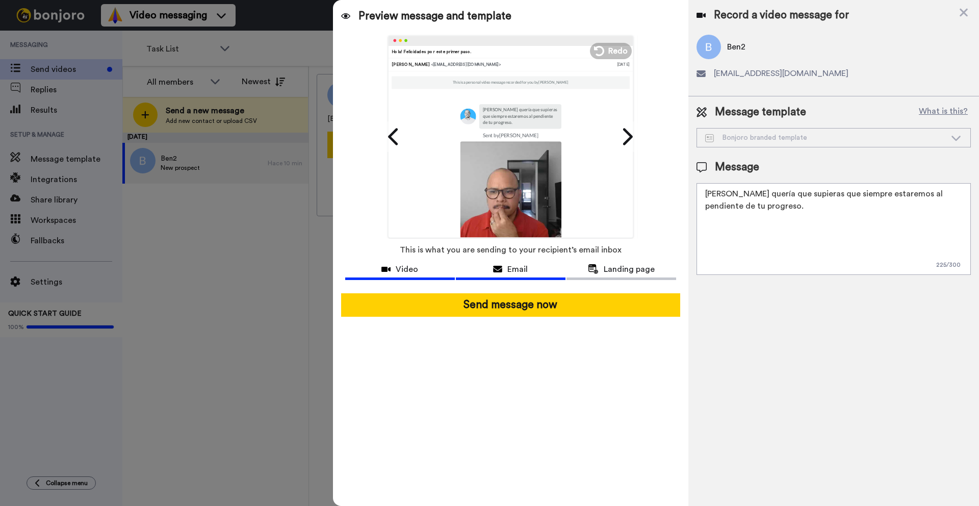
click at [422, 270] on div "Video" at bounding box center [400, 269] width 110 height 12
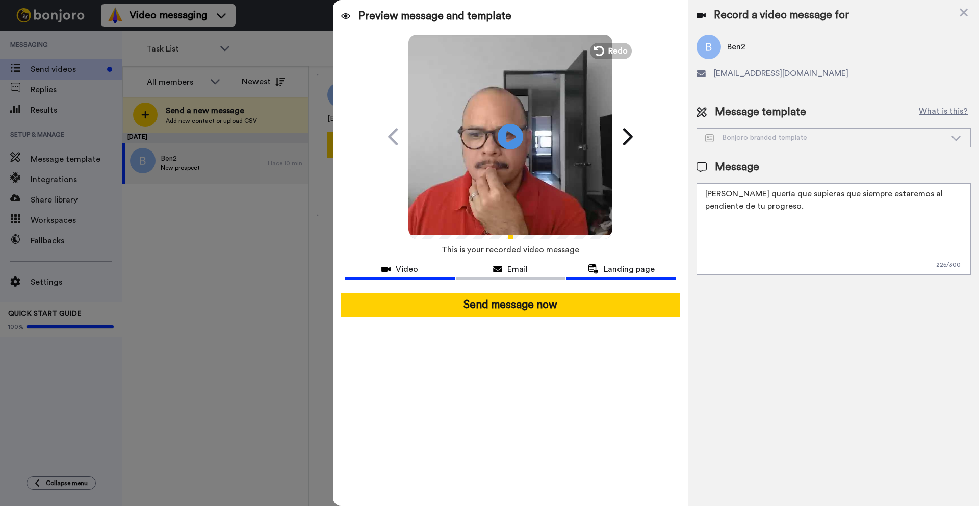
click at [595, 270] on icon at bounding box center [593, 269] width 11 height 10
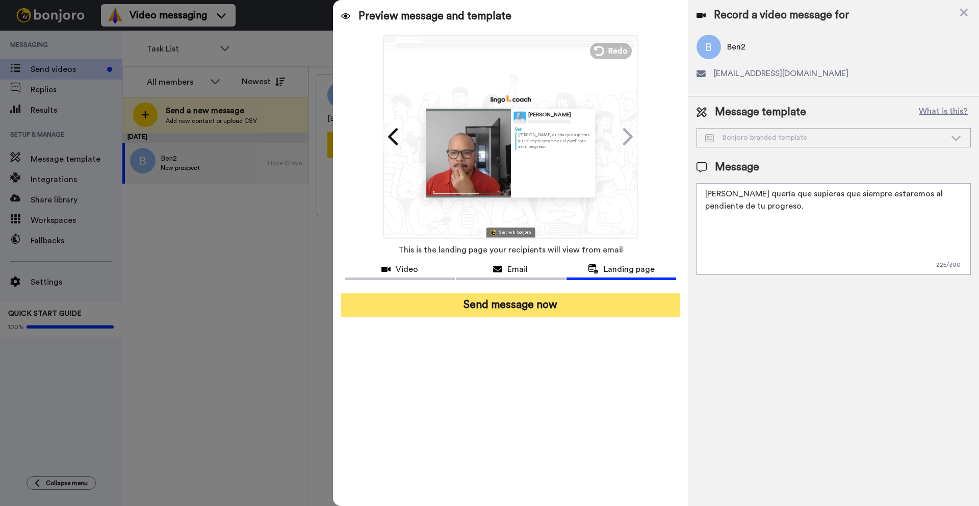
click at [521, 303] on button "Send message now" at bounding box center [510, 304] width 339 height 23
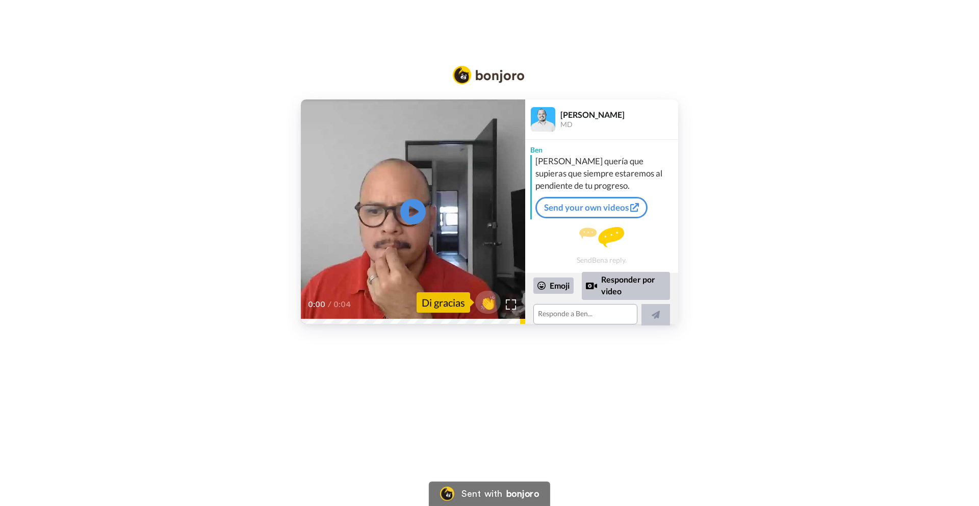
click at [409, 215] on icon "Play/Pause" at bounding box center [413, 212] width 26 height 46
